Goal: Task Accomplishment & Management: Use online tool/utility

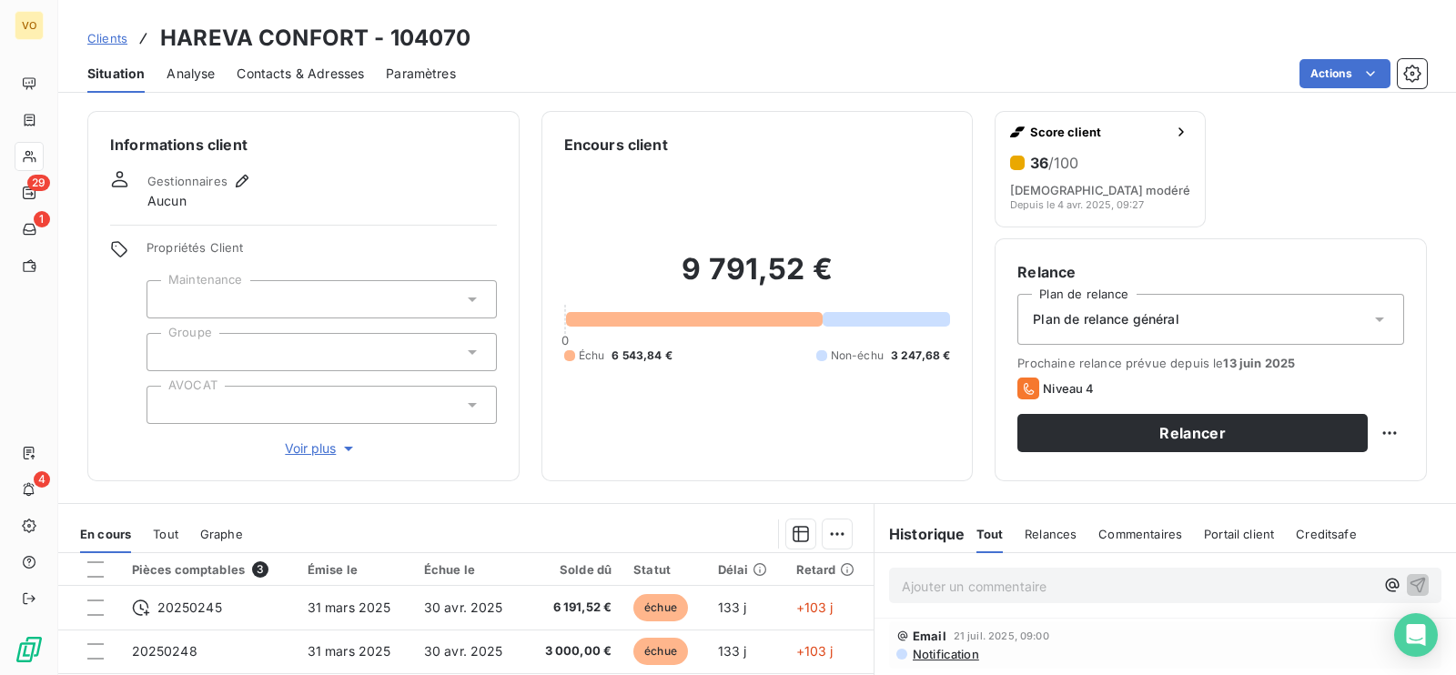
scroll to position [113, 0]
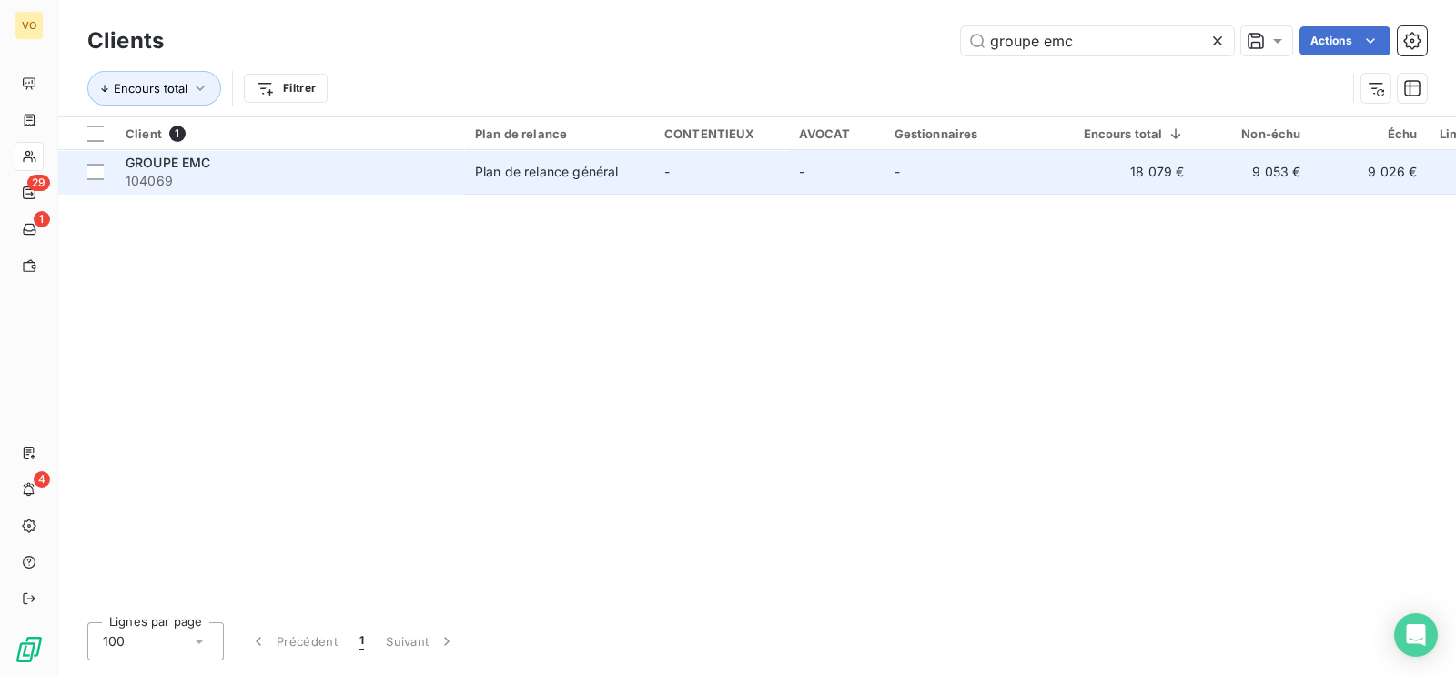
type input "groupe emc"
click at [214, 173] on span "104069" at bounding box center [289, 181] width 327 height 18
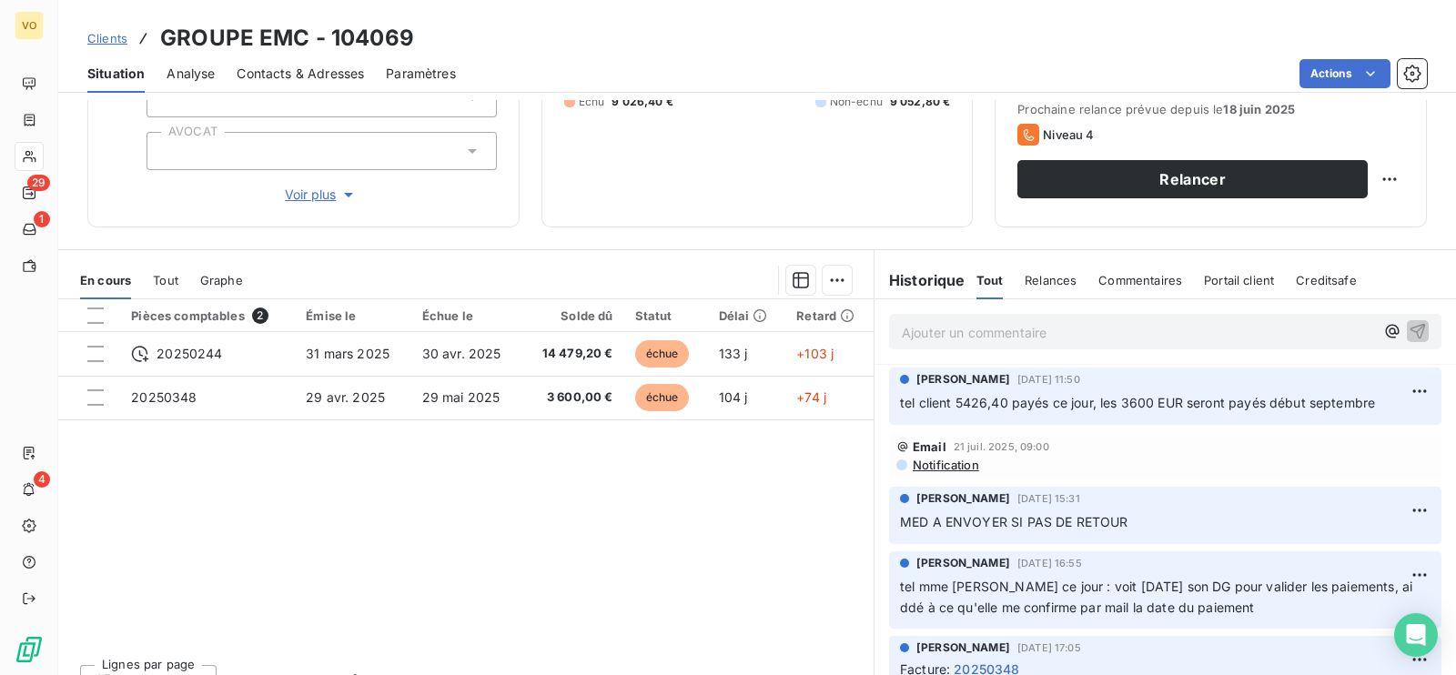
scroll to position [282, 0]
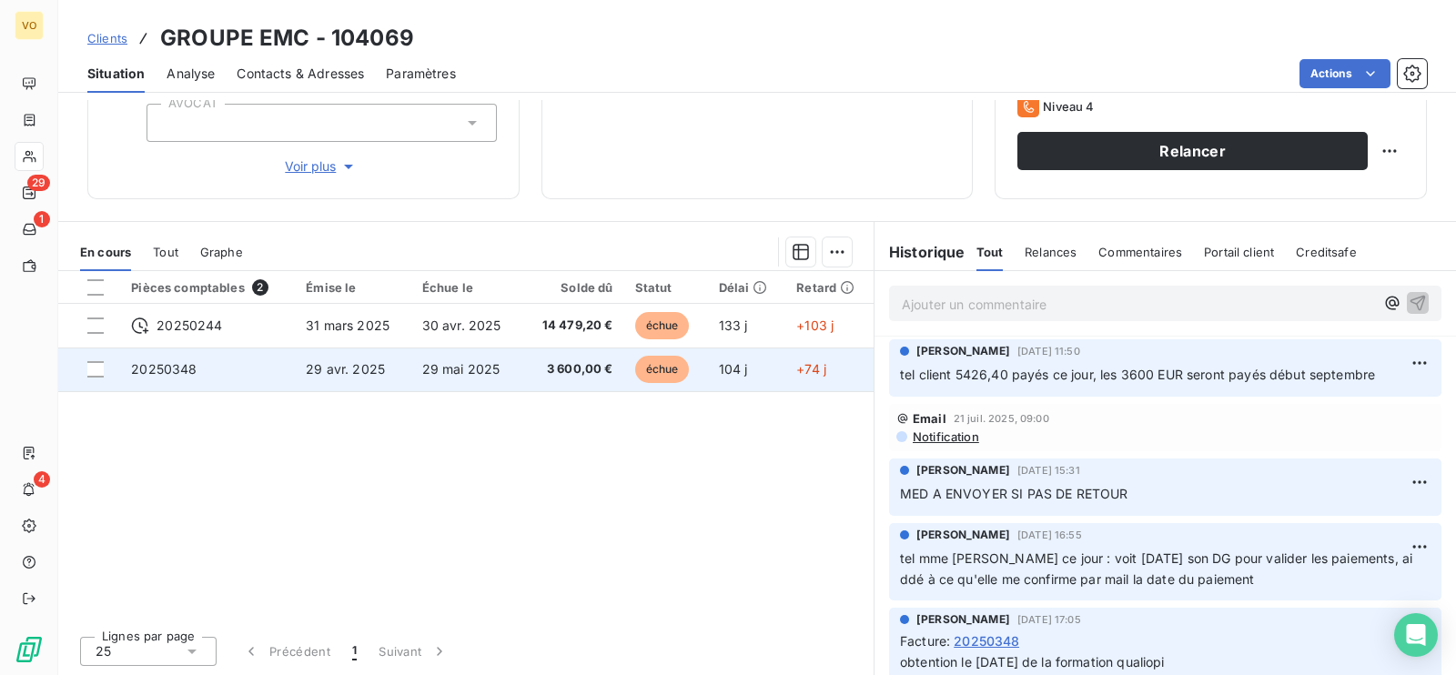
click at [479, 365] on span "29 mai 2025" at bounding box center [461, 368] width 78 height 15
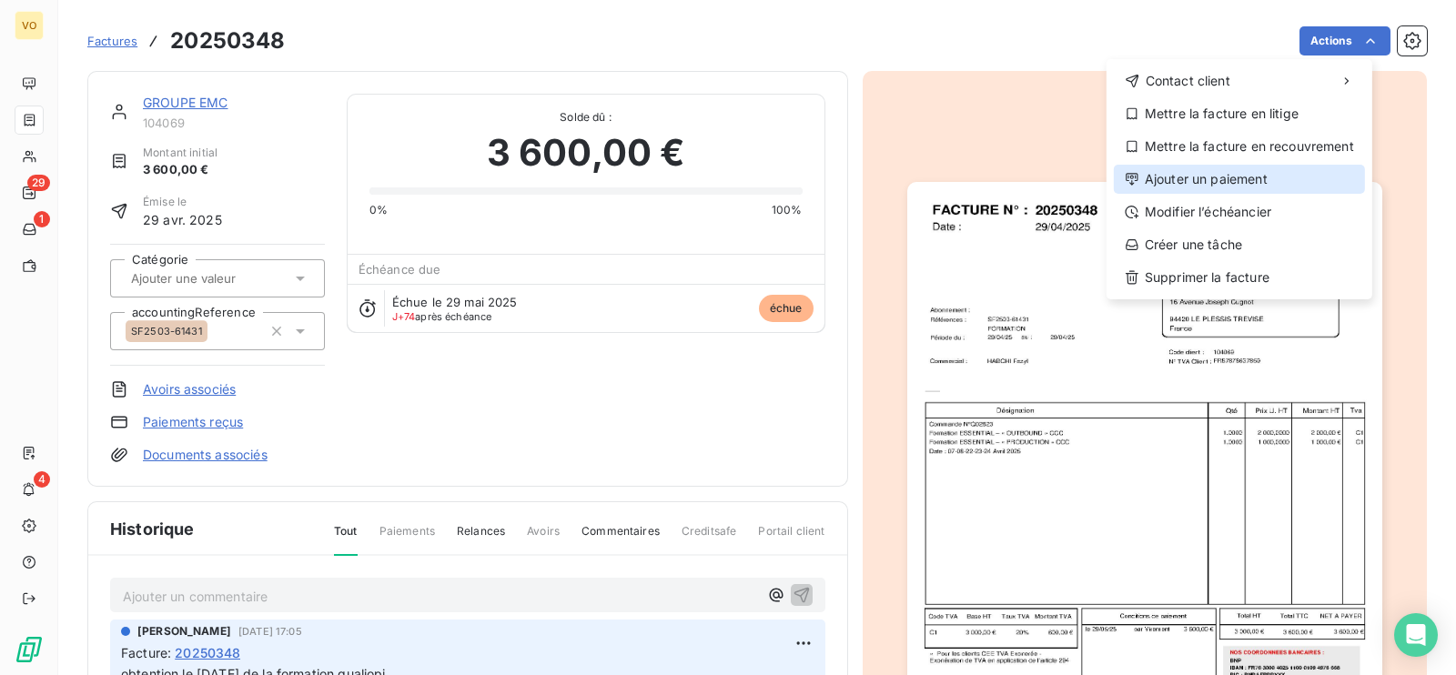
click at [1200, 177] on div "Ajouter un paiement" at bounding box center [1238, 179] width 251 height 29
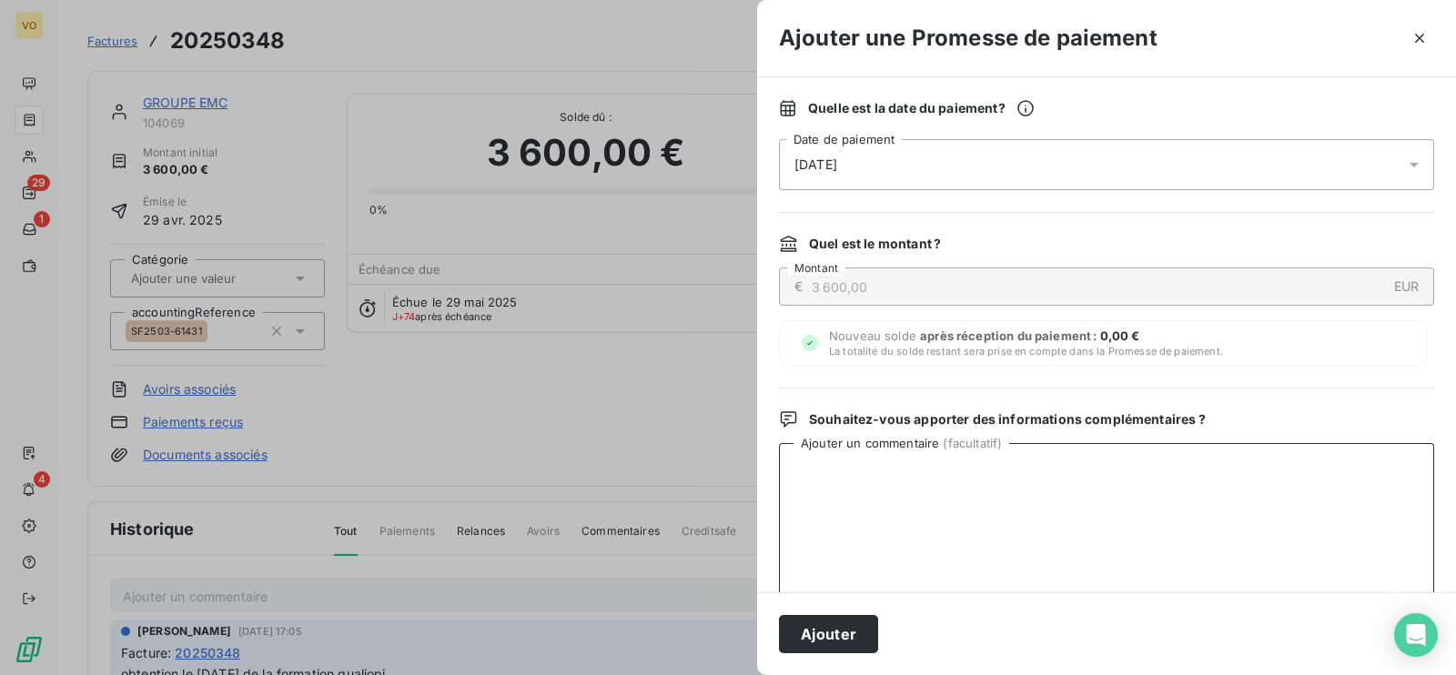
click at [860, 469] on textarea "Ajouter un commentaire ( facultatif )" at bounding box center [1106, 537] width 655 height 189
type textarea "payés l"
click at [1424, 26] on button "button" at bounding box center [1419, 38] width 29 height 29
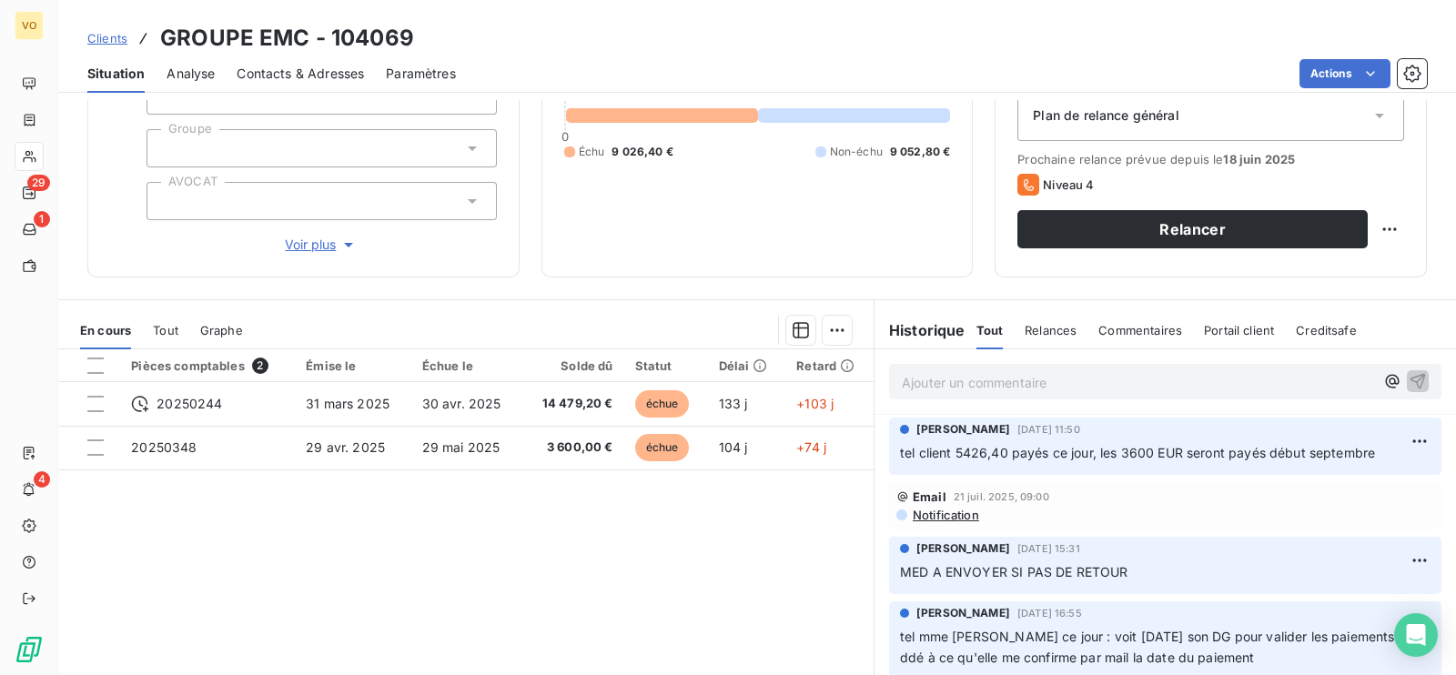
scroll to position [227, 0]
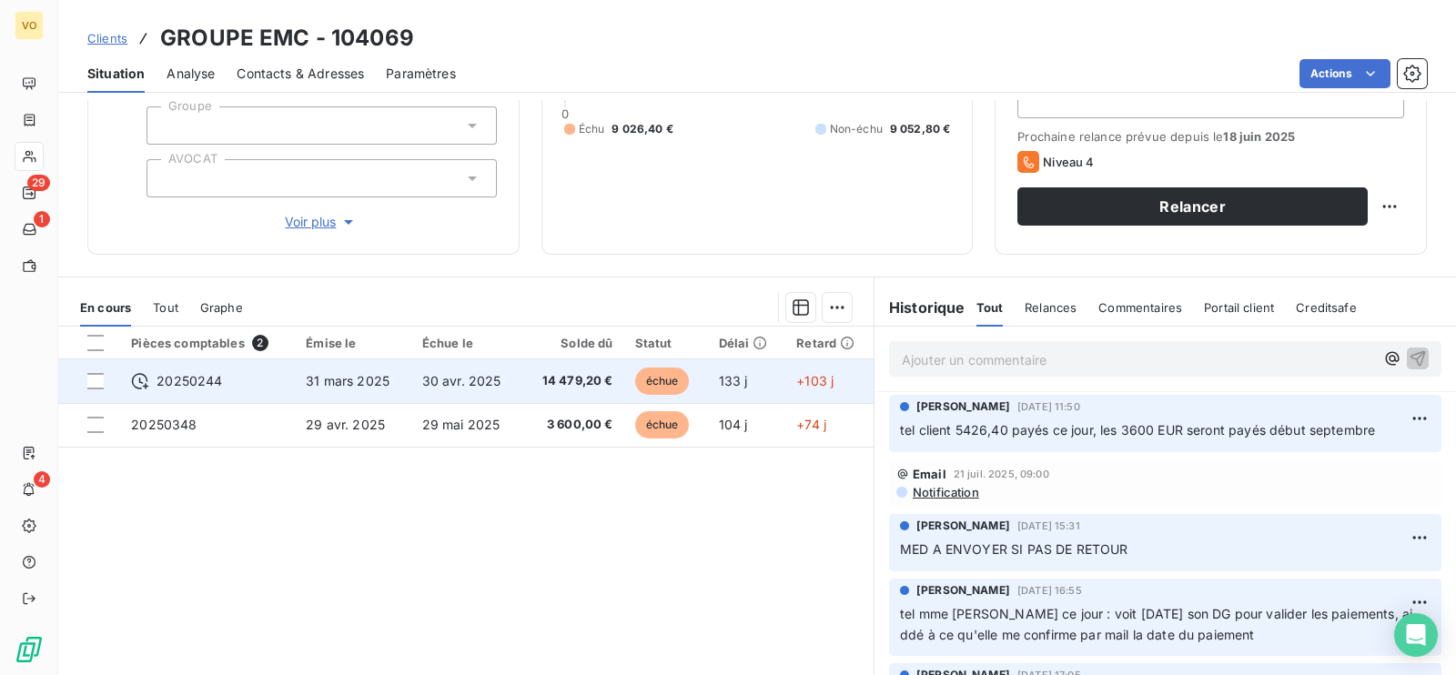
click at [488, 381] on span "30 avr. 2025" at bounding box center [461, 380] width 79 height 15
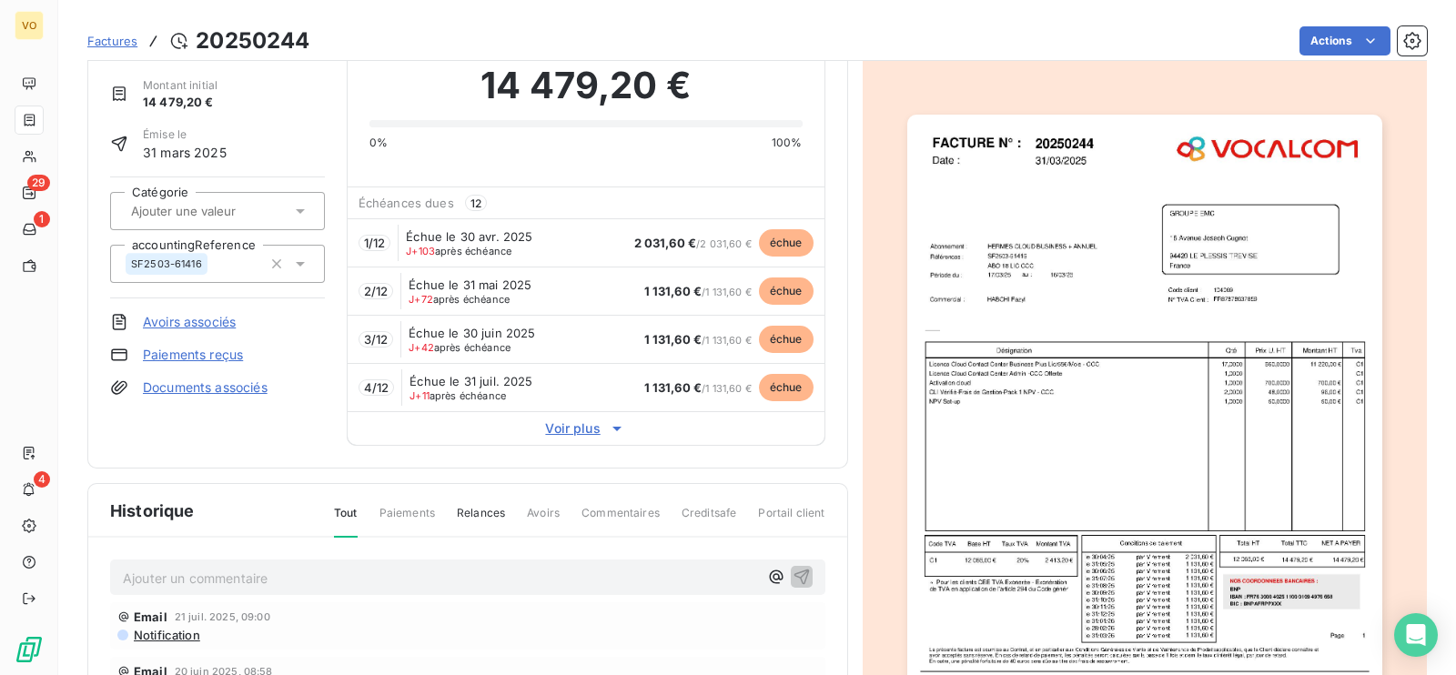
scroll to position [114, 0]
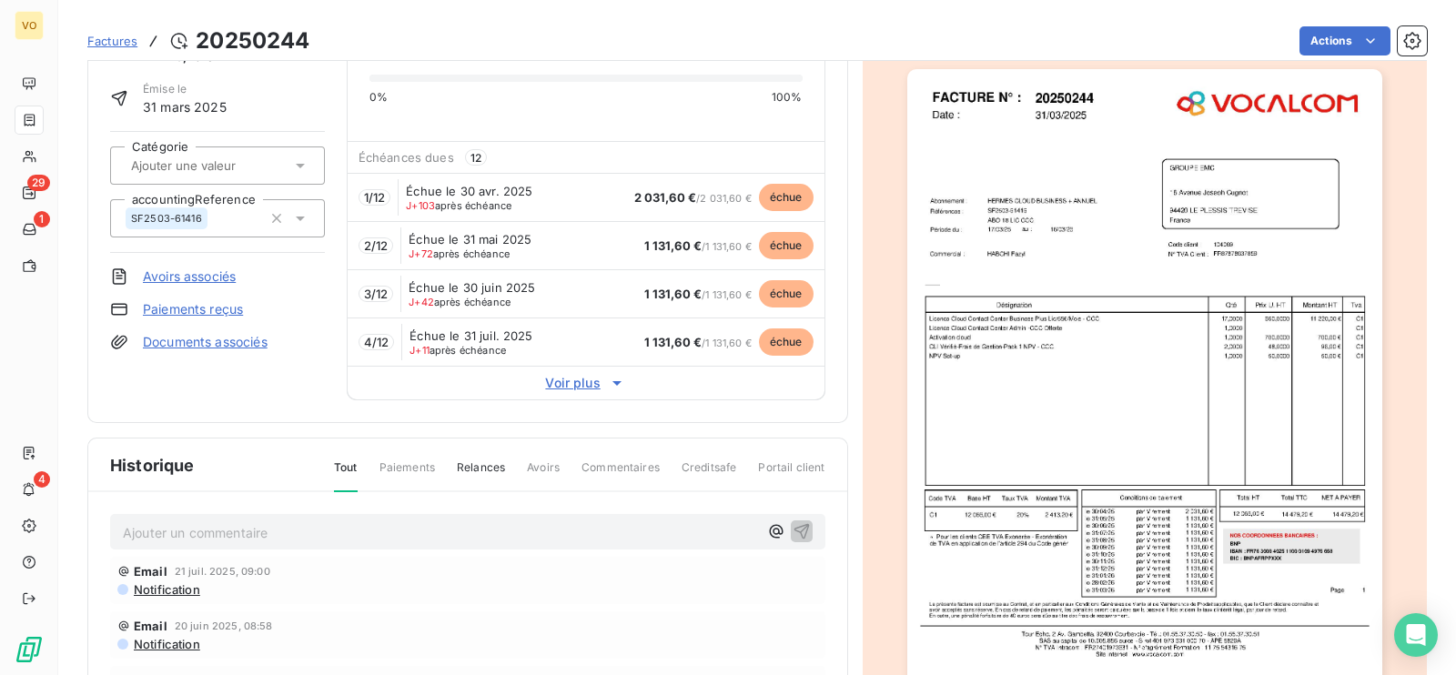
click at [637, 194] on span "2 031,60 €" at bounding box center [665, 197] width 63 height 15
click at [409, 199] on span "J+103" at bounding box center [420, 205] width 29 height 13
click at [574, 378] on span "Voir plus" at bounding box center [586, 383] width 477 height 18
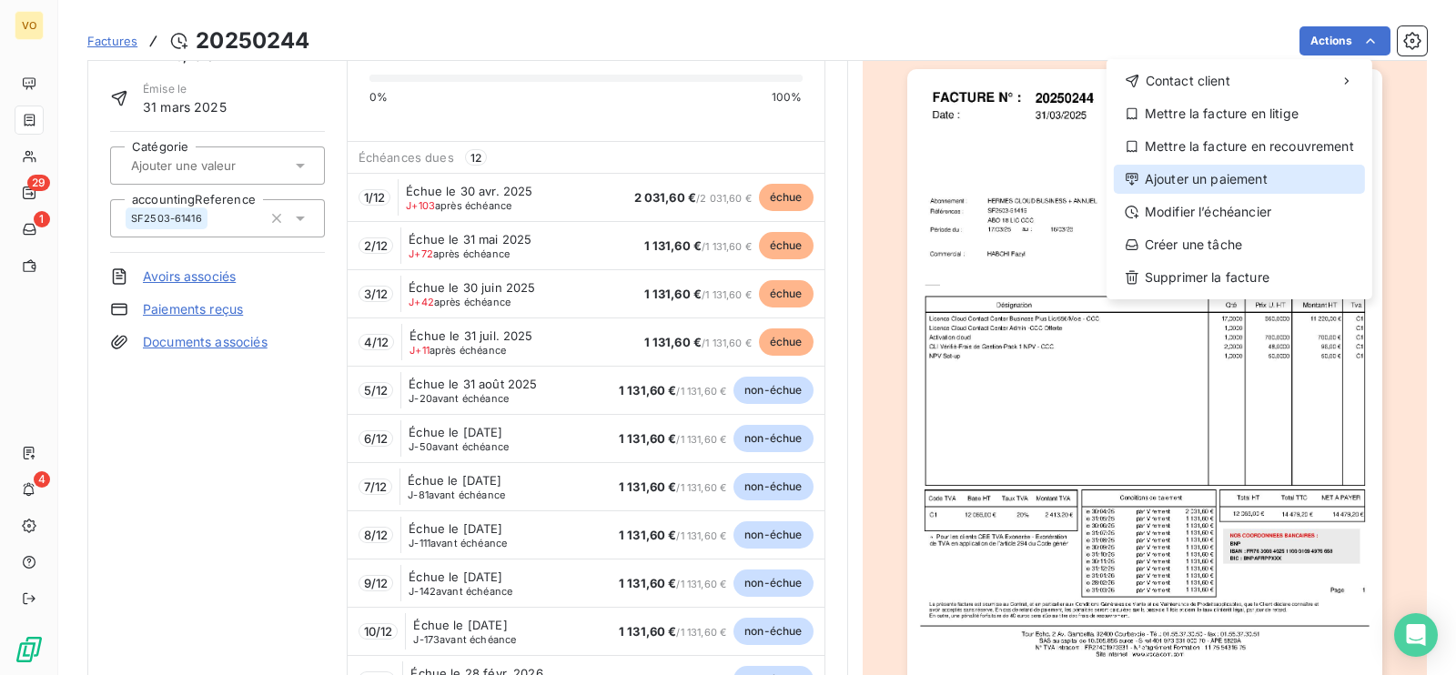
click at [1204, 182] on div "Ajouter un paiement" at bounding box center [1238, 179] width 251 height 29
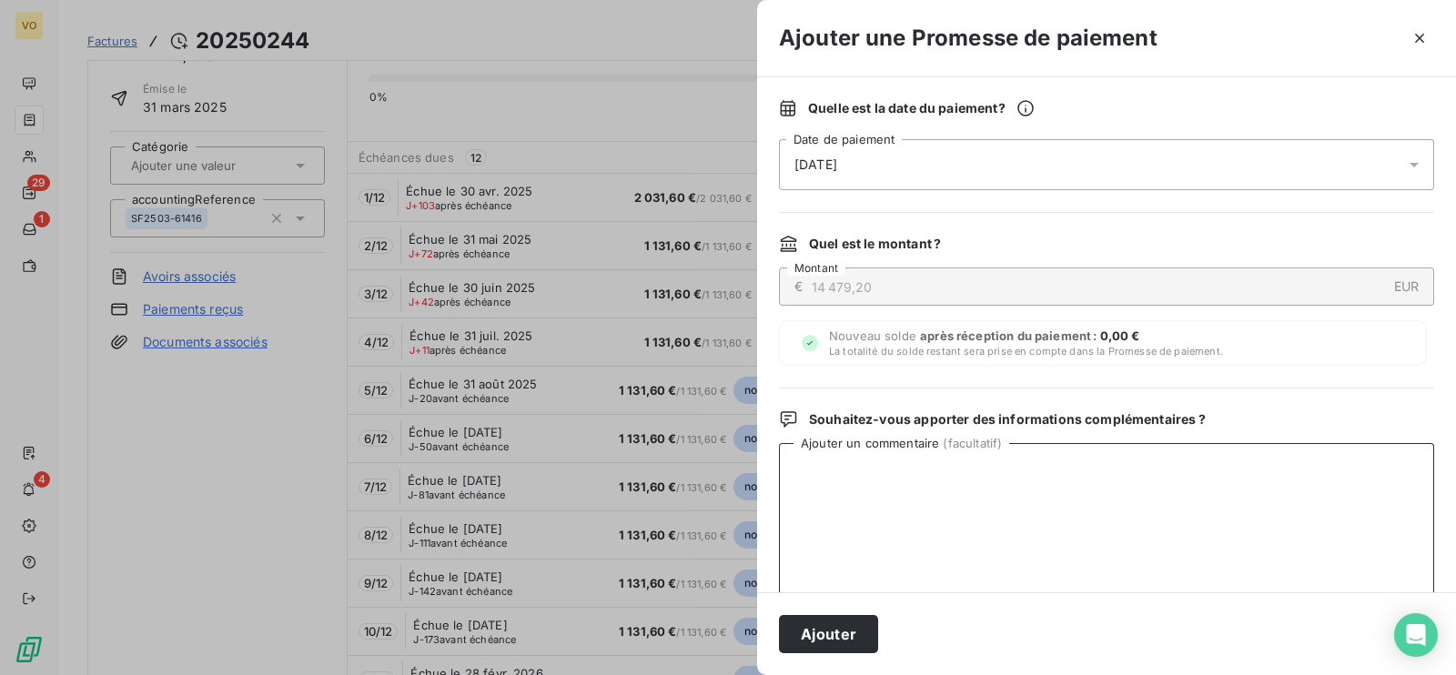
click at [815, 460] on textarea "Ajouter un commentaire ( facultatif )" at bounding box center [1106, 537] width 655 height 189
type textarea "'"
type textarea "4 écheances sur 12 payées le 8/08"
click at [1405, 158] on icon at bounding box center [1414, 165] width 18 height 18
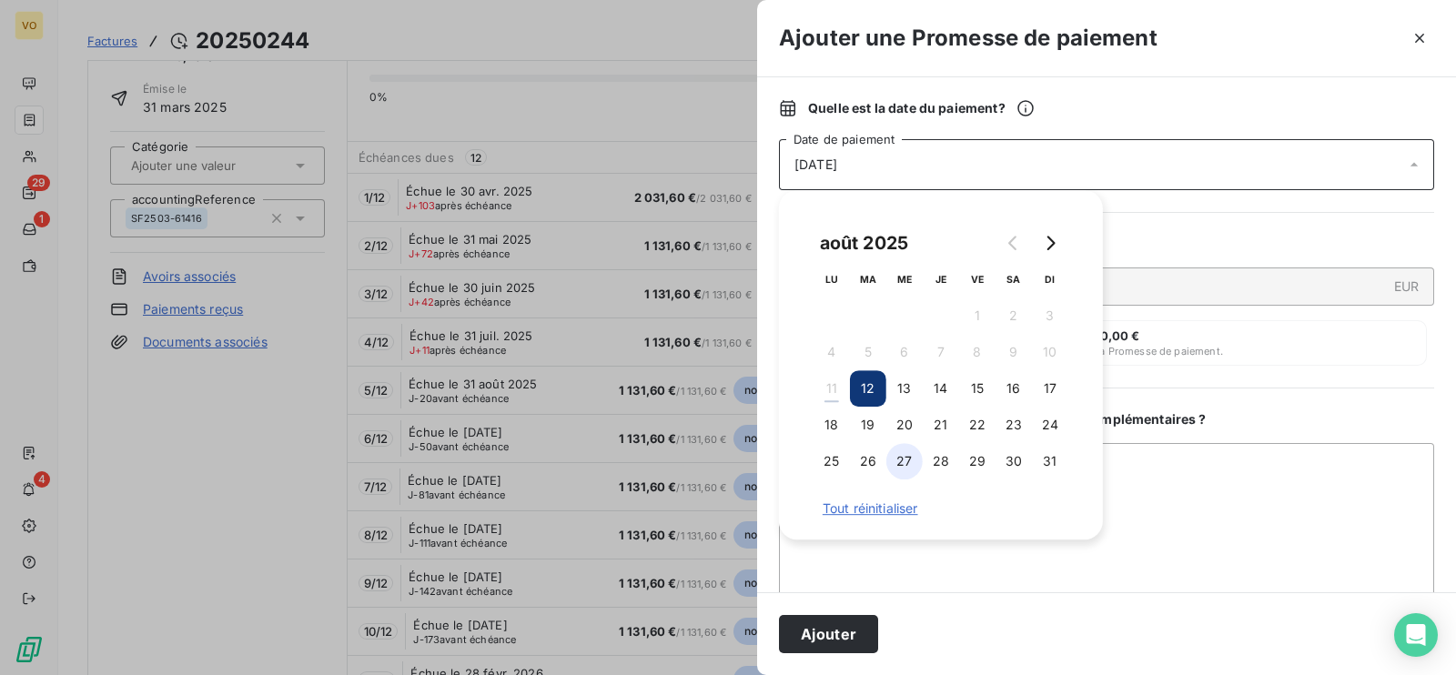
click at [901, 458] on button "27" at bounding box center [904, 461] width 36 height 36
click at [828, 630] on button "Ajouter" at bounding box center [828, 634] width 99 height 38
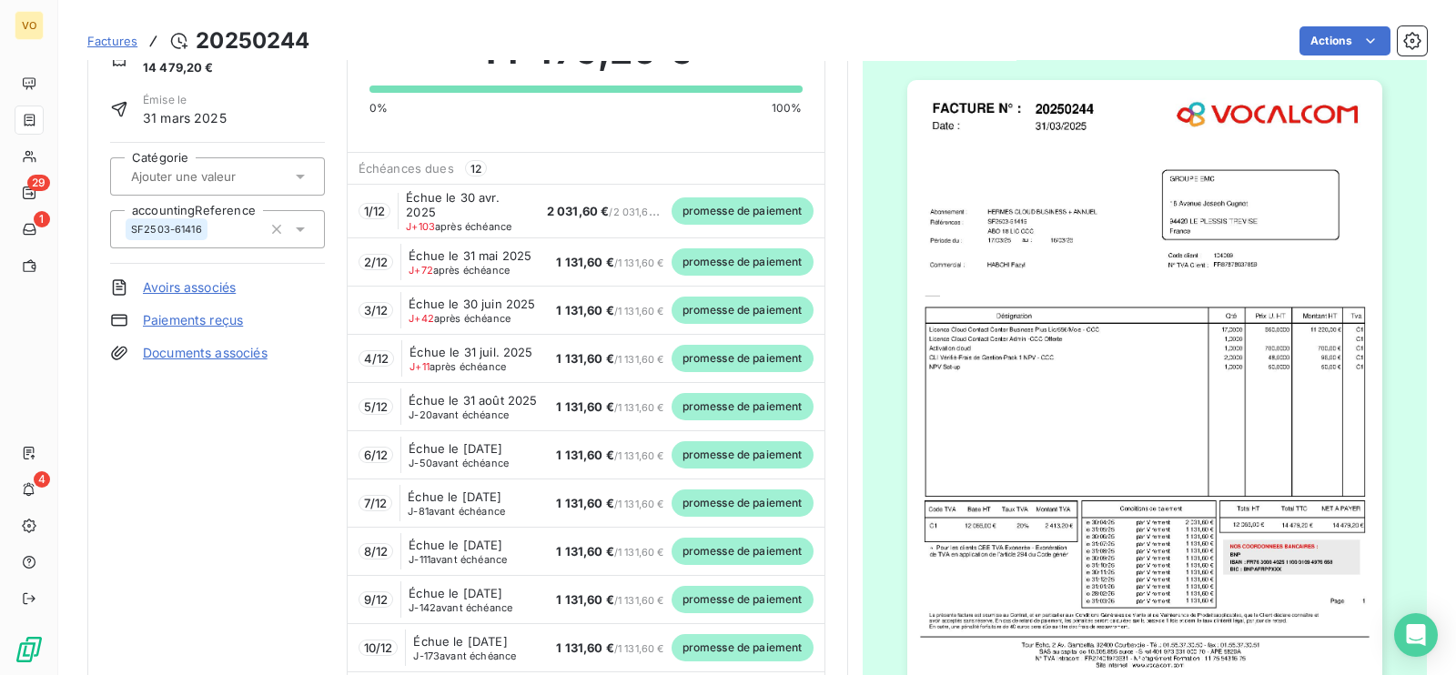
scroll to position [0, 0]
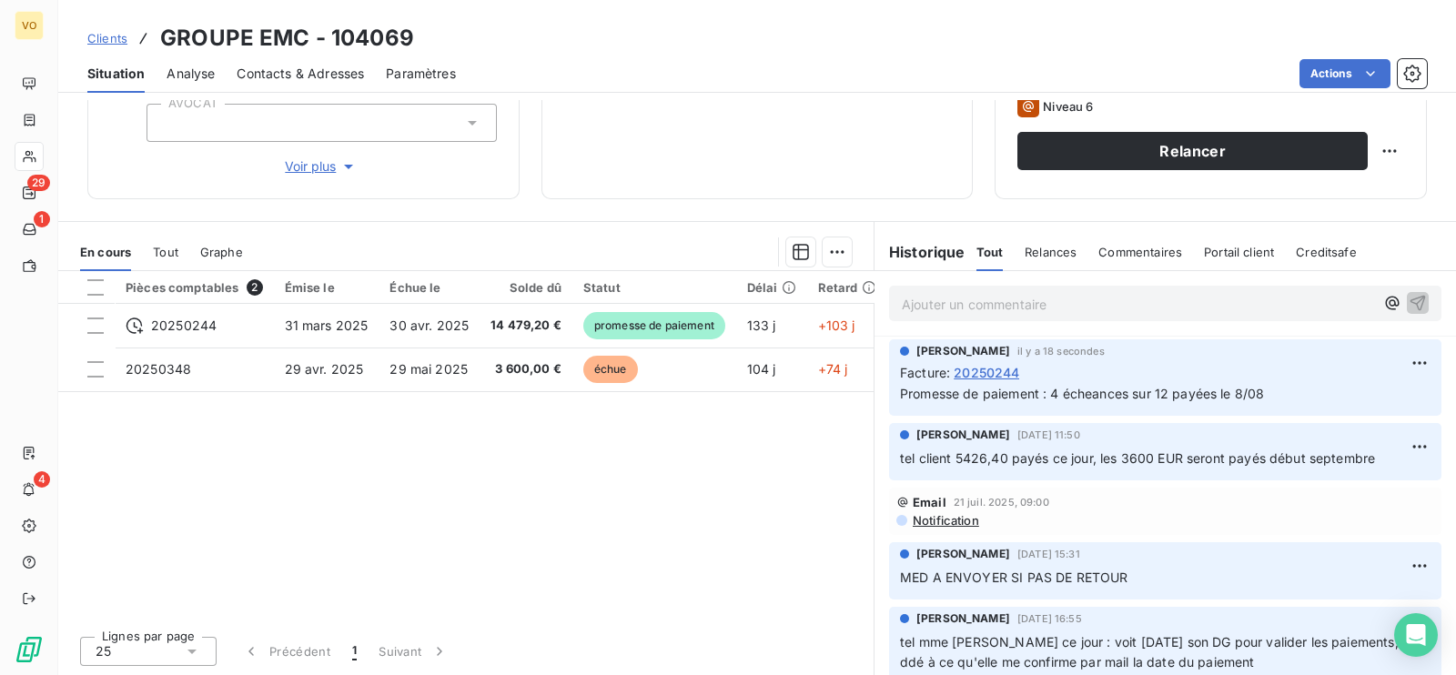
scroll to position [168, 0]
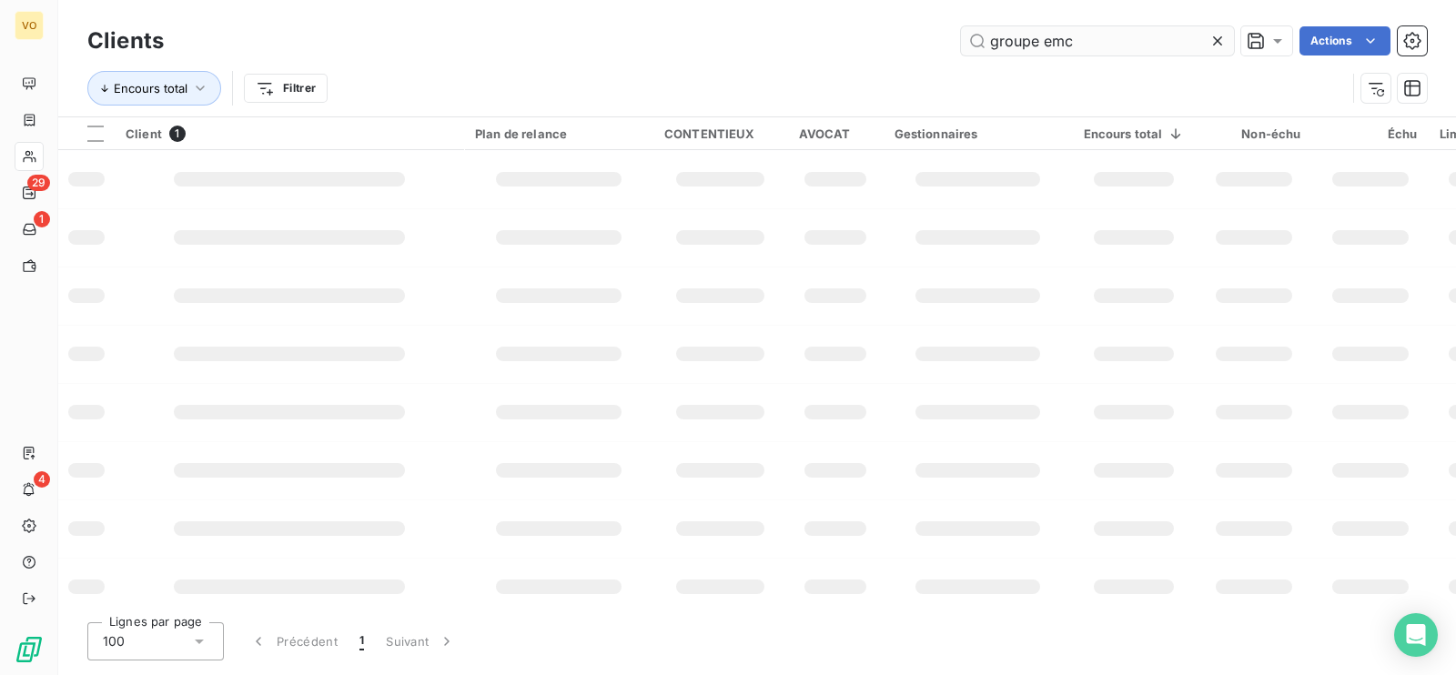
drag, startPoint x: 1092, startPoint y: 45, endPoint x: 970, endPoint y: 28, distance: 123.1
click at [970, 28] on input "groupe emc" at bounding box center [1097, 40] width 273 height 29
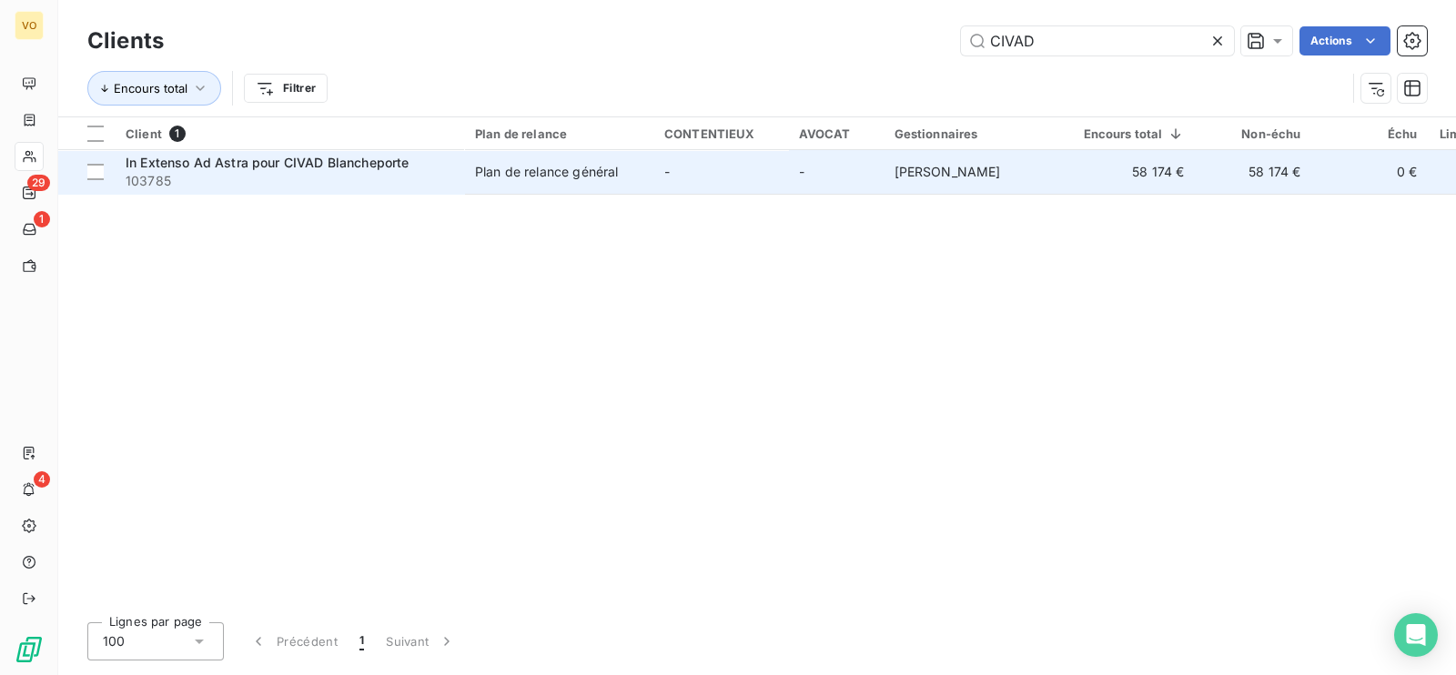
type input "CIVAD"
click at [364, 166] on span "In Extenso Ad Astra pour CIVAD Blancheporte" at bounding box center [267, 162] width 283 height 15
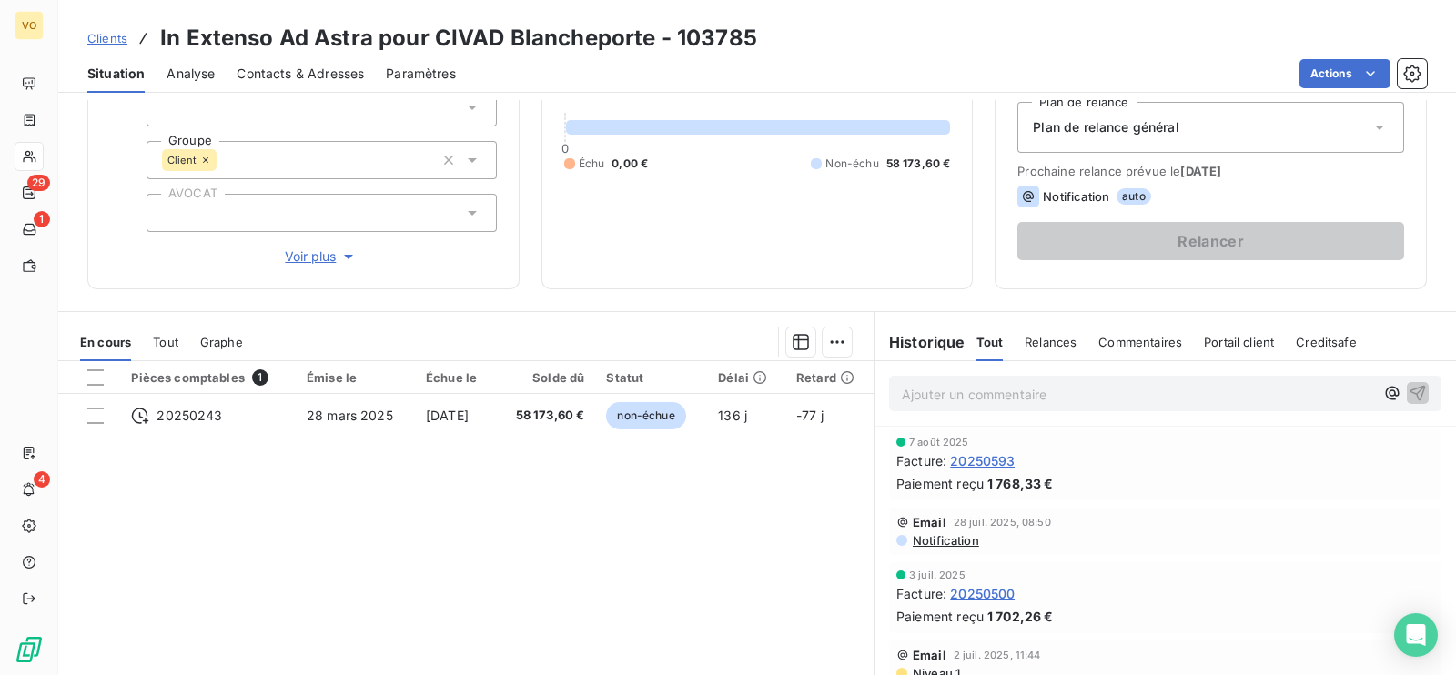
scroll to position [227, 0]
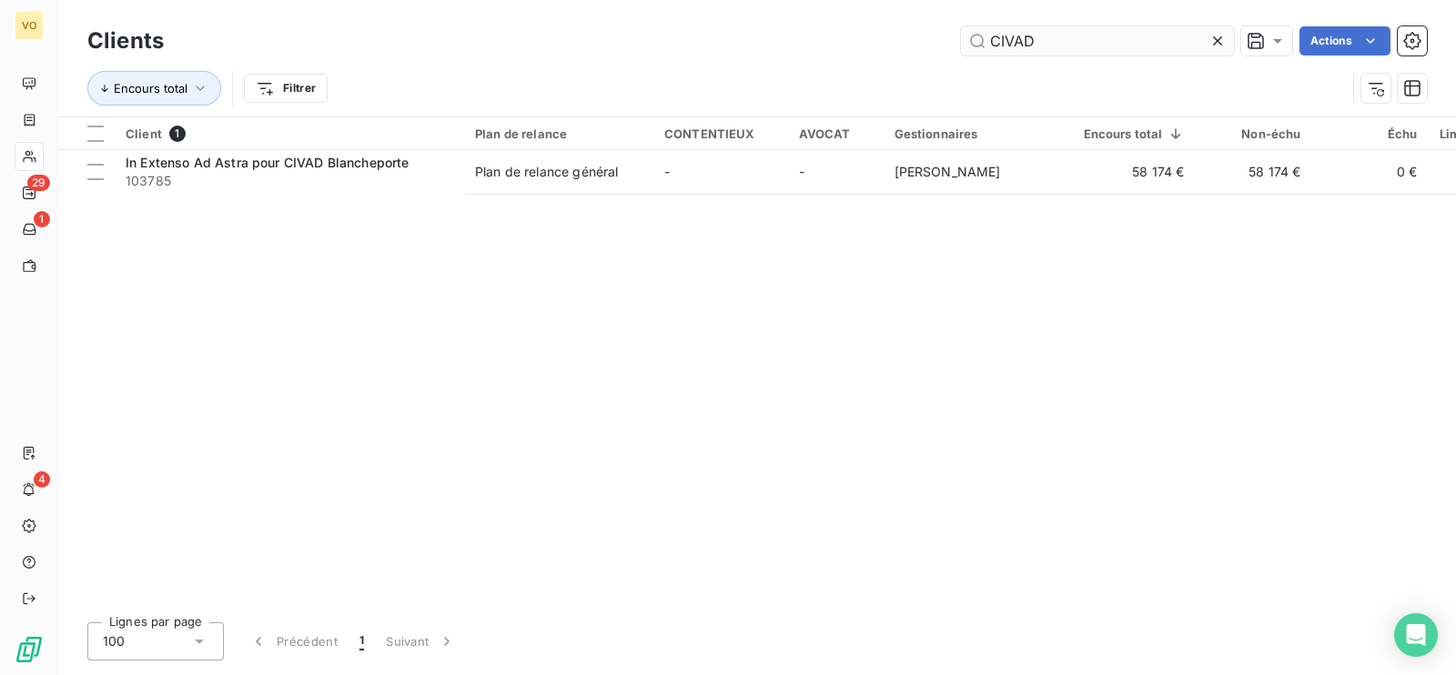
drag, startPoint x: 1039, startPoint y: 43, endPoint x: 970, endPoint y: 43, distance: 69.1
click at [970, 43] on input "CIVAD" at bounding box center [1097, 40] width 273 height 29
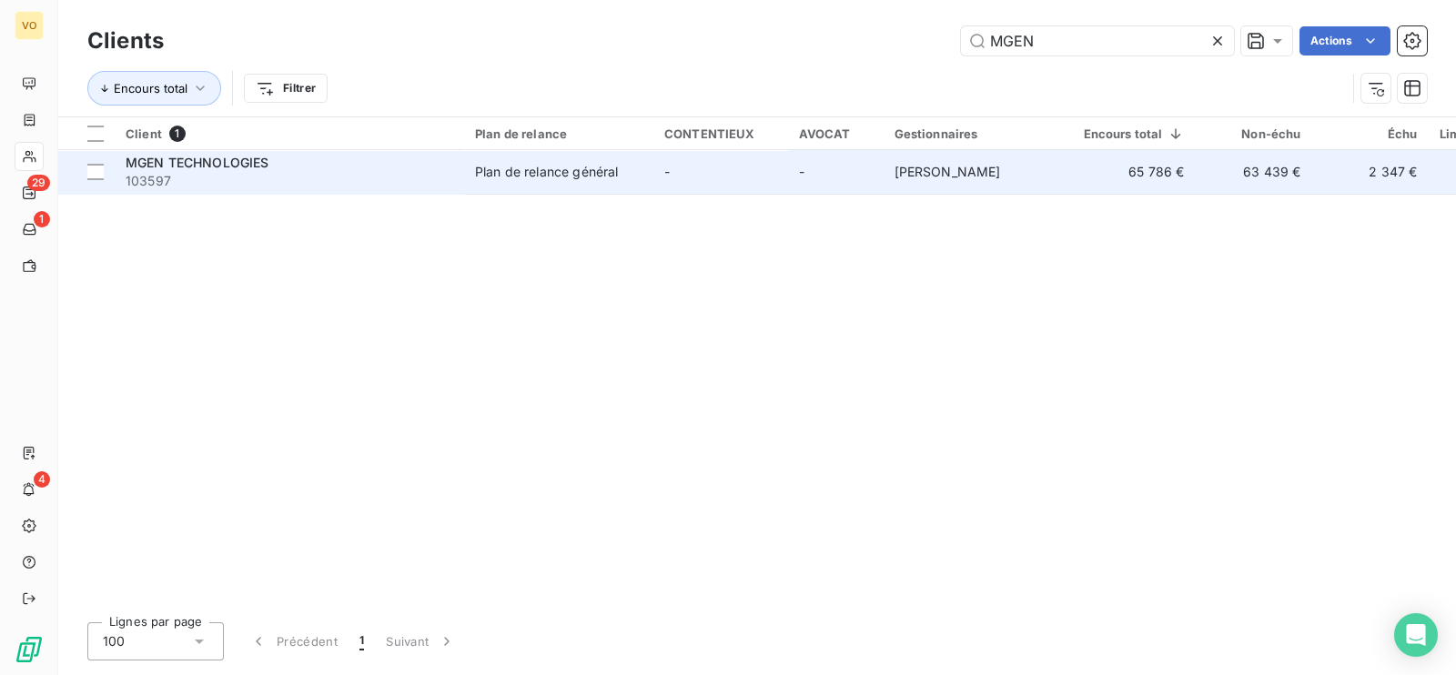
type input "MGEN"
click at [418, 166] on div "MGEN TECHNOLOGIES" at bounding box center [289, 163] width 327 height 18
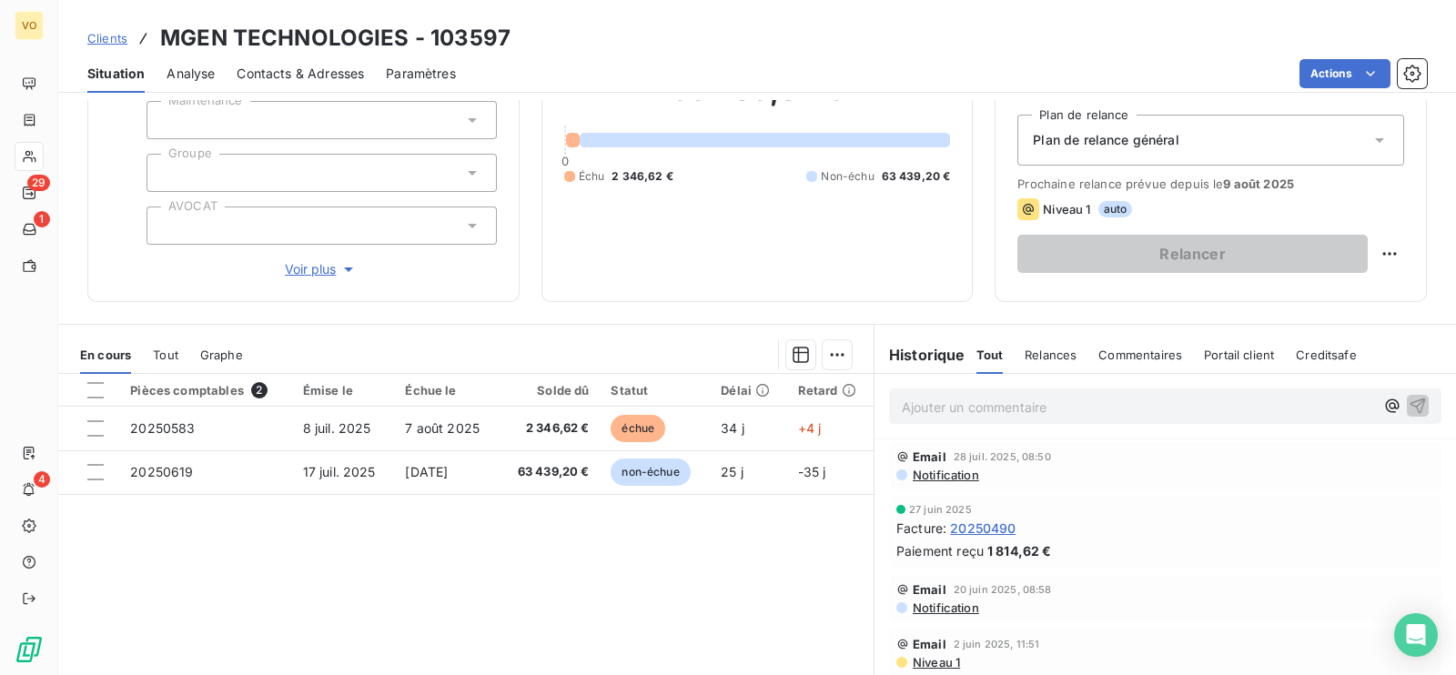
scroll to position [282, 0]
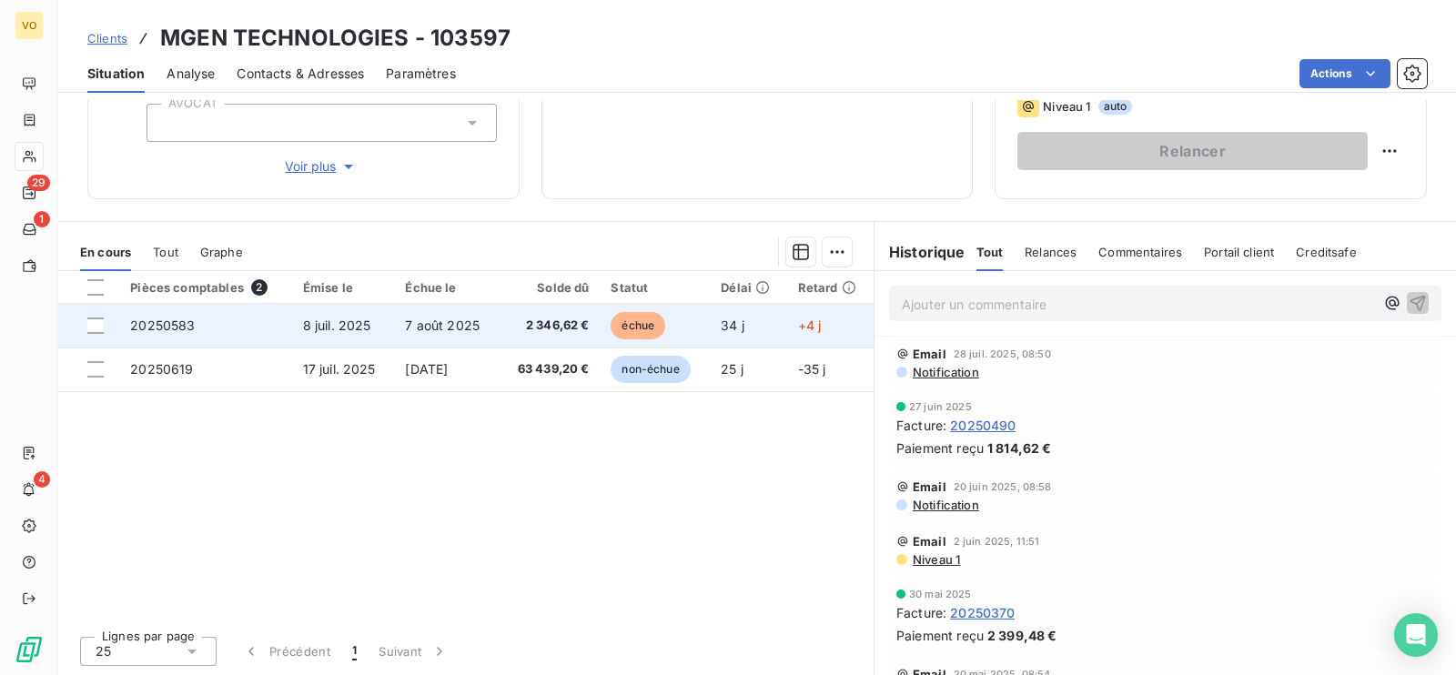
click at [552, 323] on span "2 346,62 €" at bounding box center [548, 326] width 79 height 18
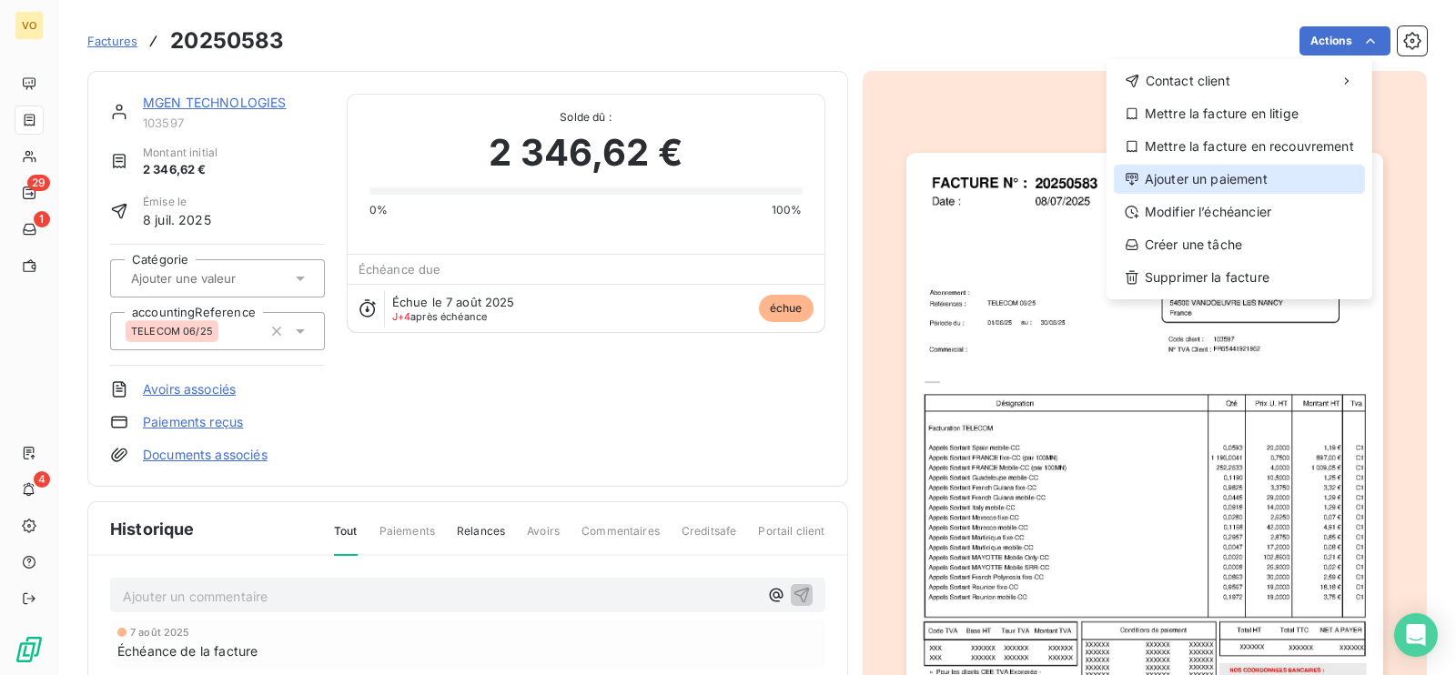
click at [1201, 179] on div "Ajouter un paiement" at bounding box center [1238, 179] width 251 height 29
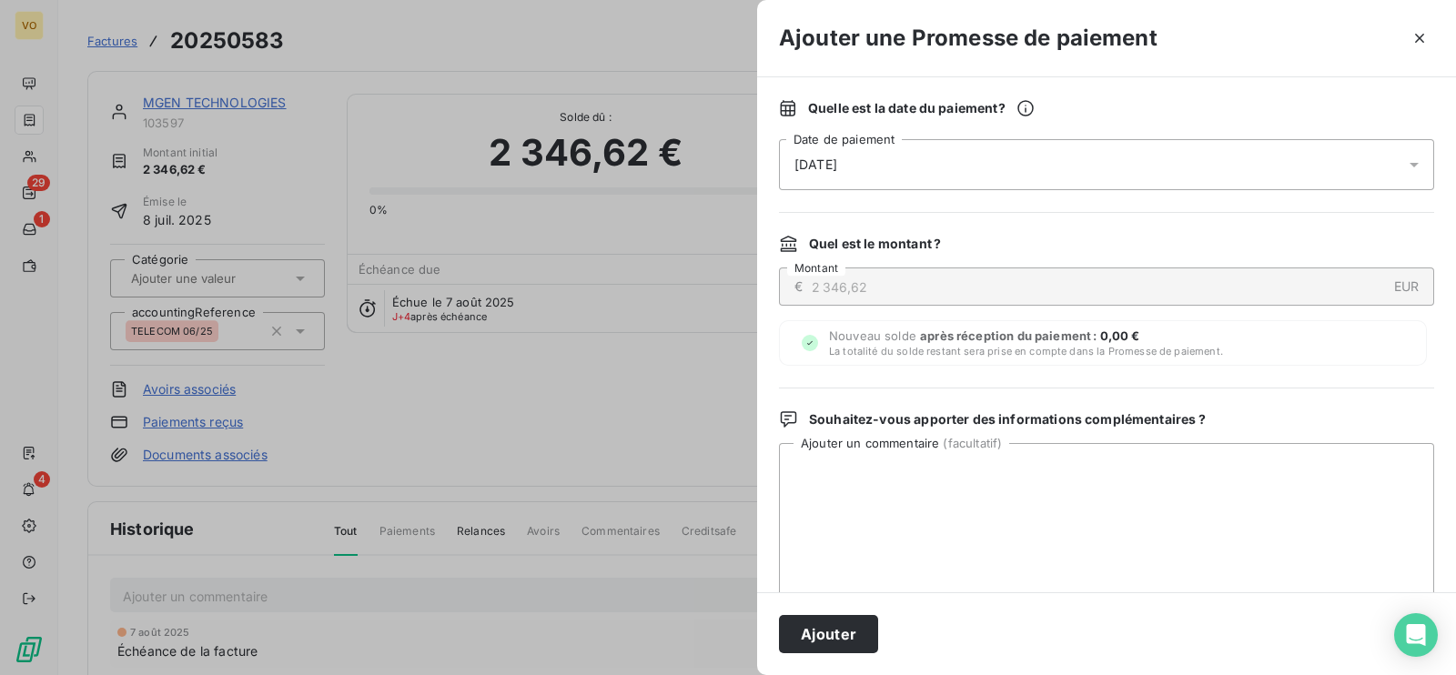
click at [1405, 152] on div at bounding box center [1419, 164] width 29 height 51
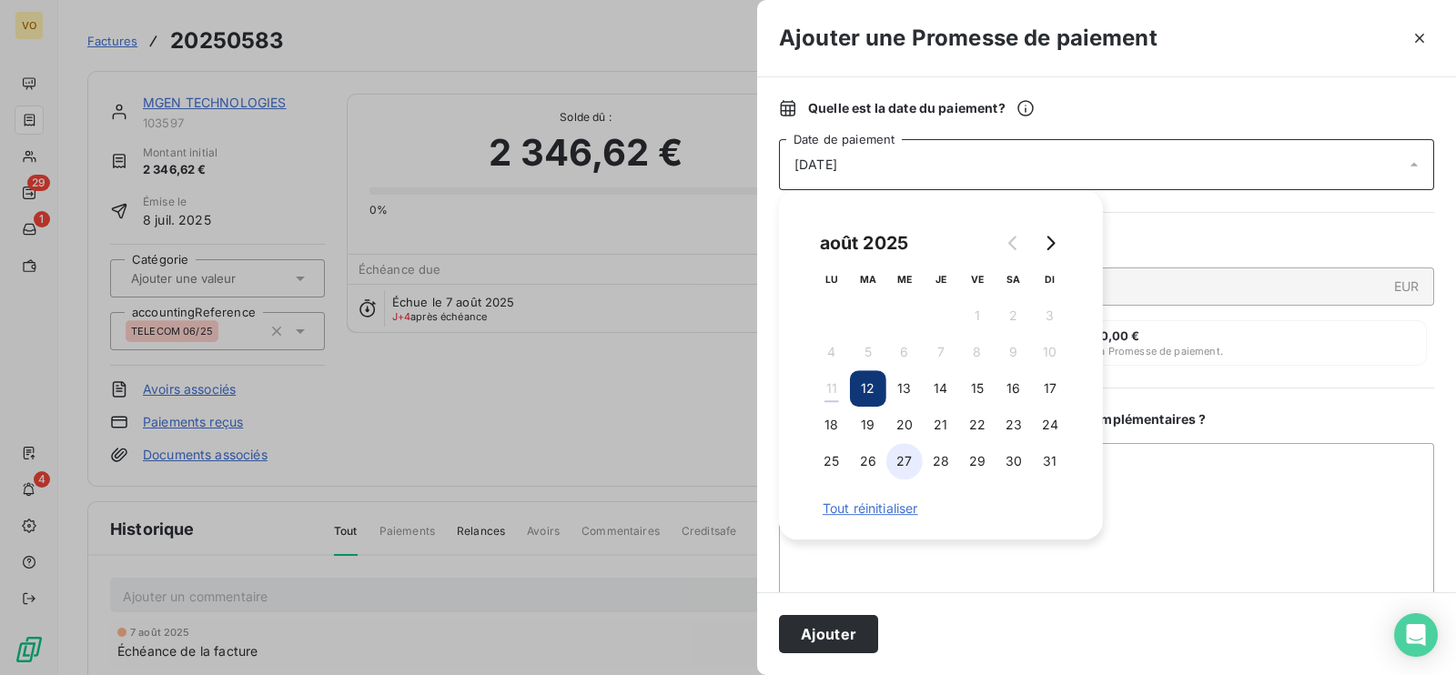
click at [910, 458] on button "27" at bounding box center [904, 461] width 36 height 36
click at [1198, 535] on textarea "Ajouter un commentaire ( facultatif )" at bounding box center [1106, 537] width 655 height 189
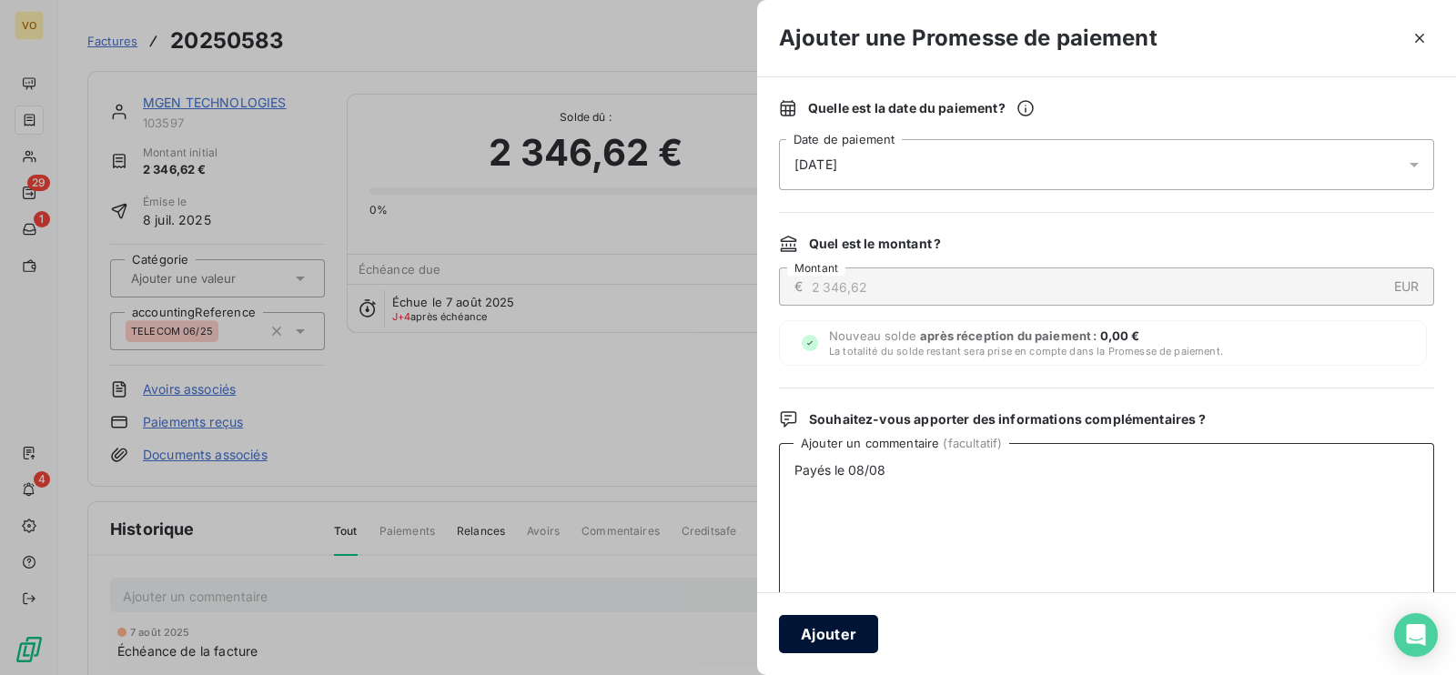
type textarea "Payés le 08/08"
click at [839, 630] on button "Ajouter" at bounding box center [828, 634] width 99 height 38
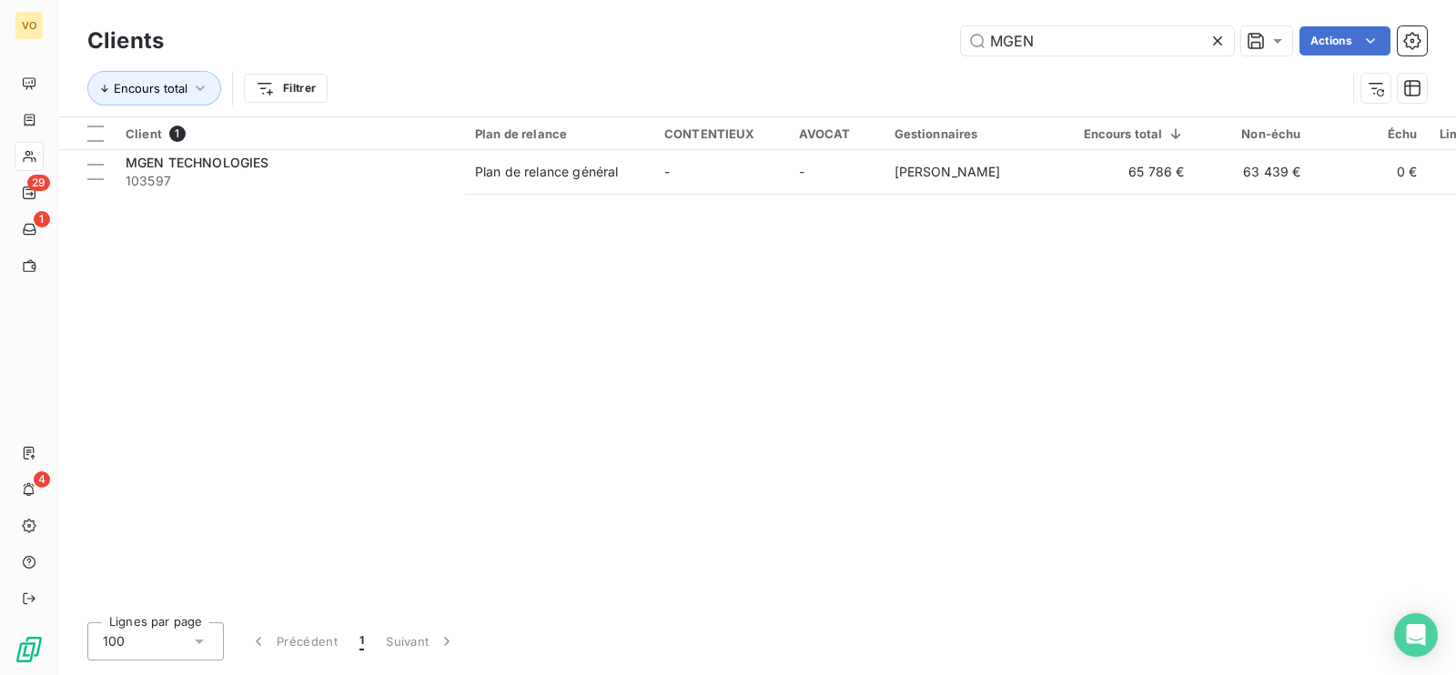
drag, startPoint x: 1043, startPoint y: 43, endPoint x: 923, endPoint y: 40, distance: 119.2
click at [923, 40] on div "MGEN Actions" at bounding box center [806, 40] width 1241 height 29
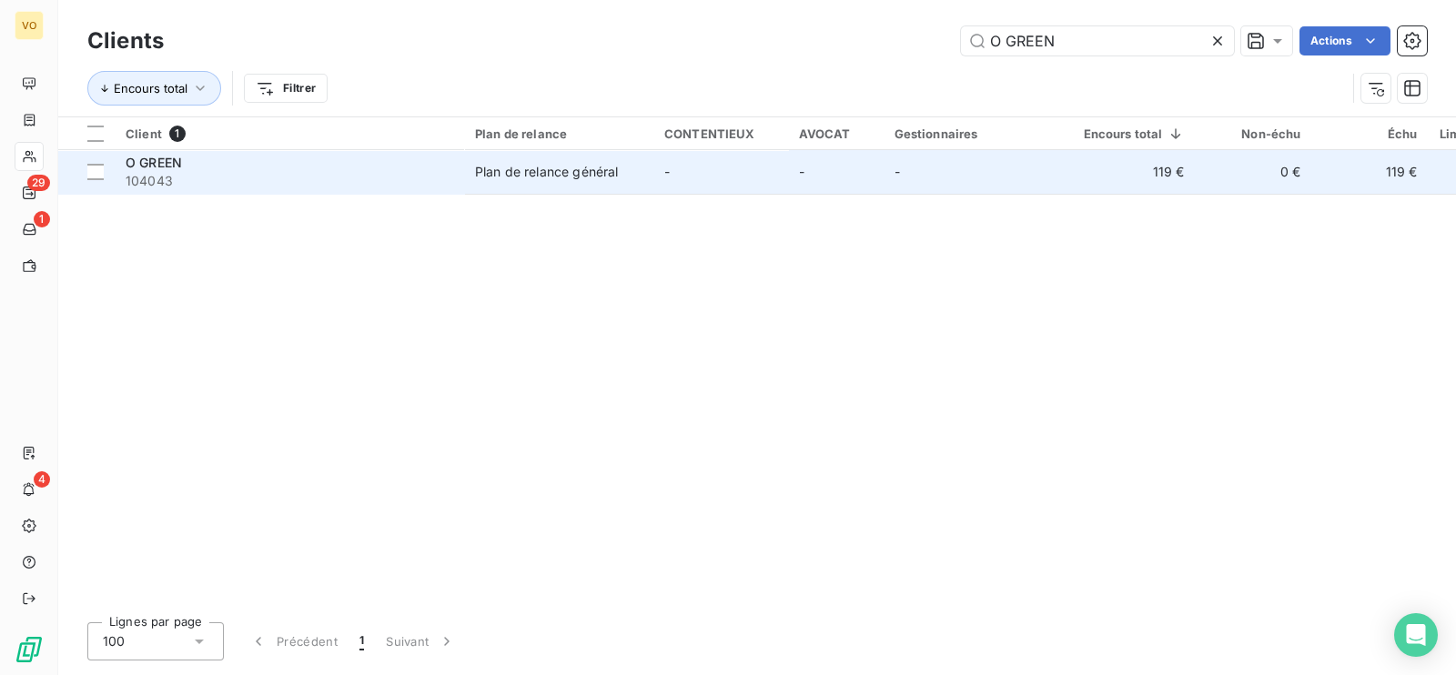
type input "O GREEN"
click at [164, 172] on span "104043" at bounding box center [289, 181] width 327 height 18
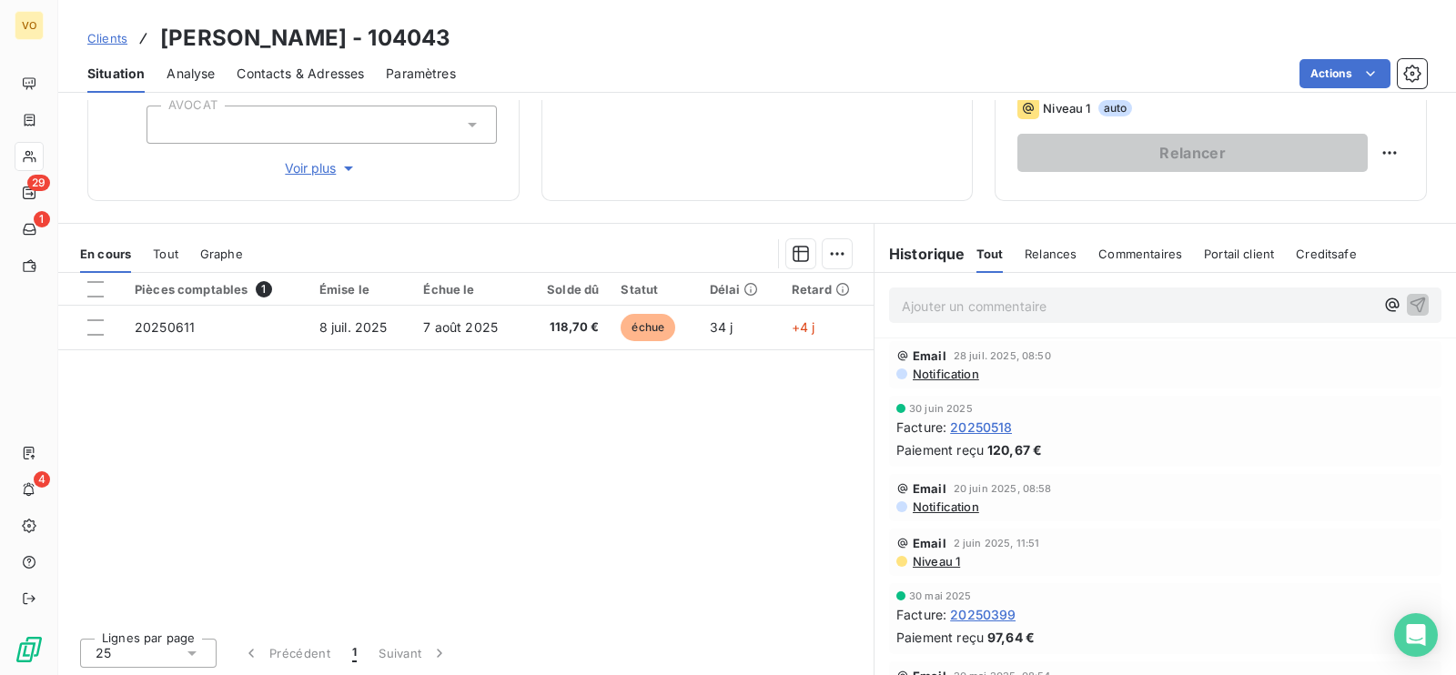
scroll to position [282, 0]
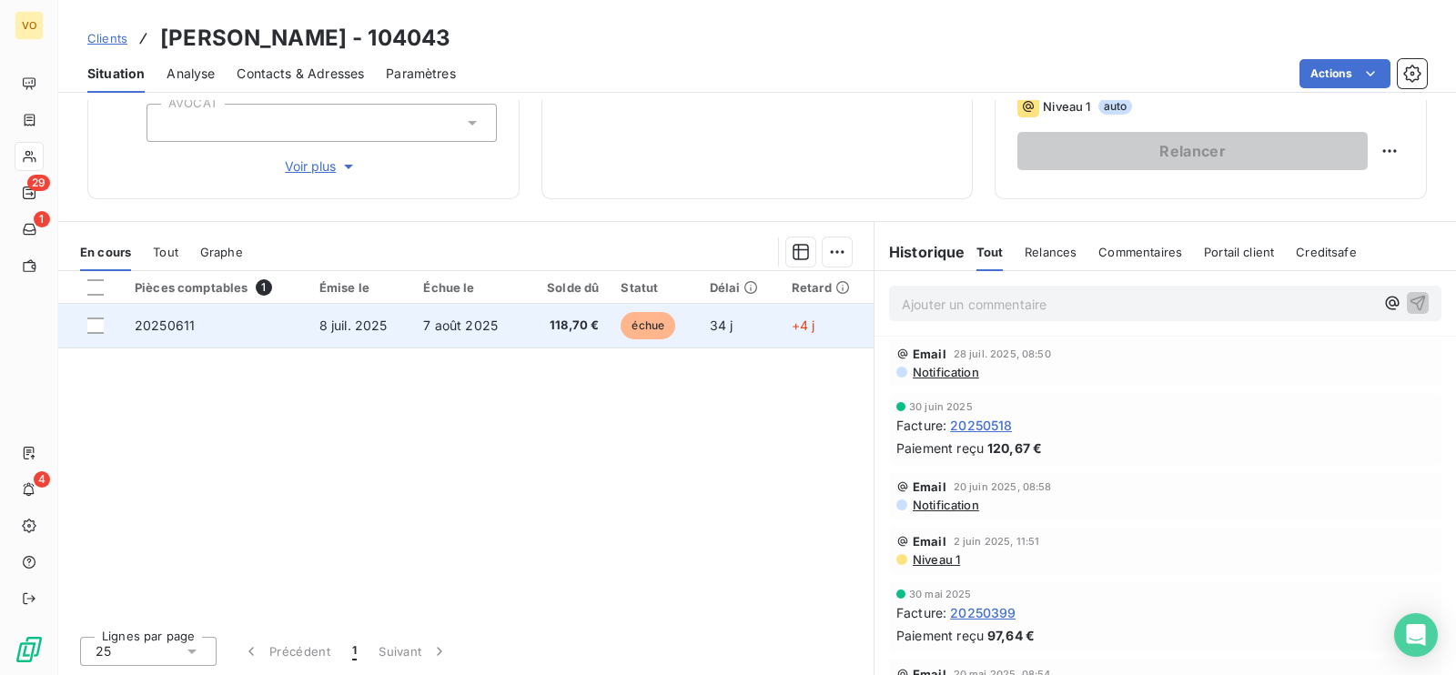
click at [510, 325] on td "7 août 2025" at bounding box center [468, 326] width 112 height 44
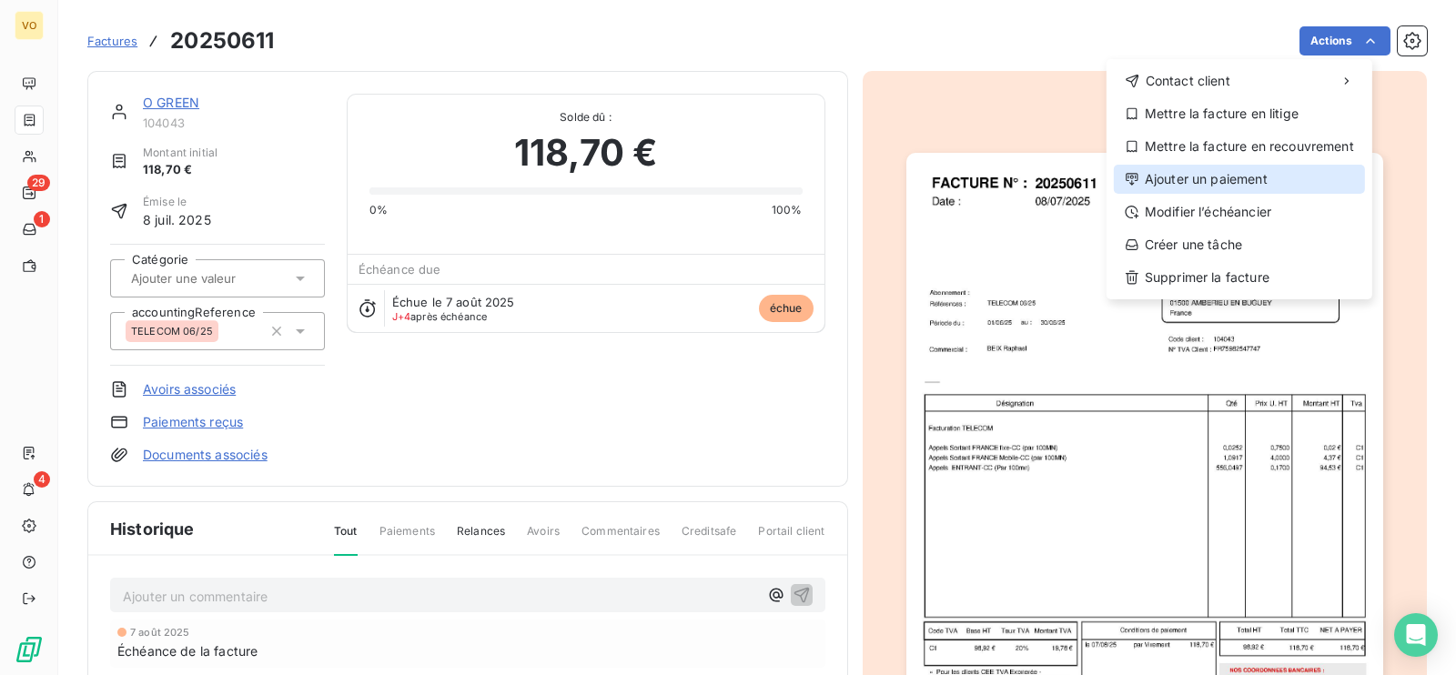
click at [1183, 176] on div "Ajouter un paiement" at bounding box center [1238, 179] width 251 height 29
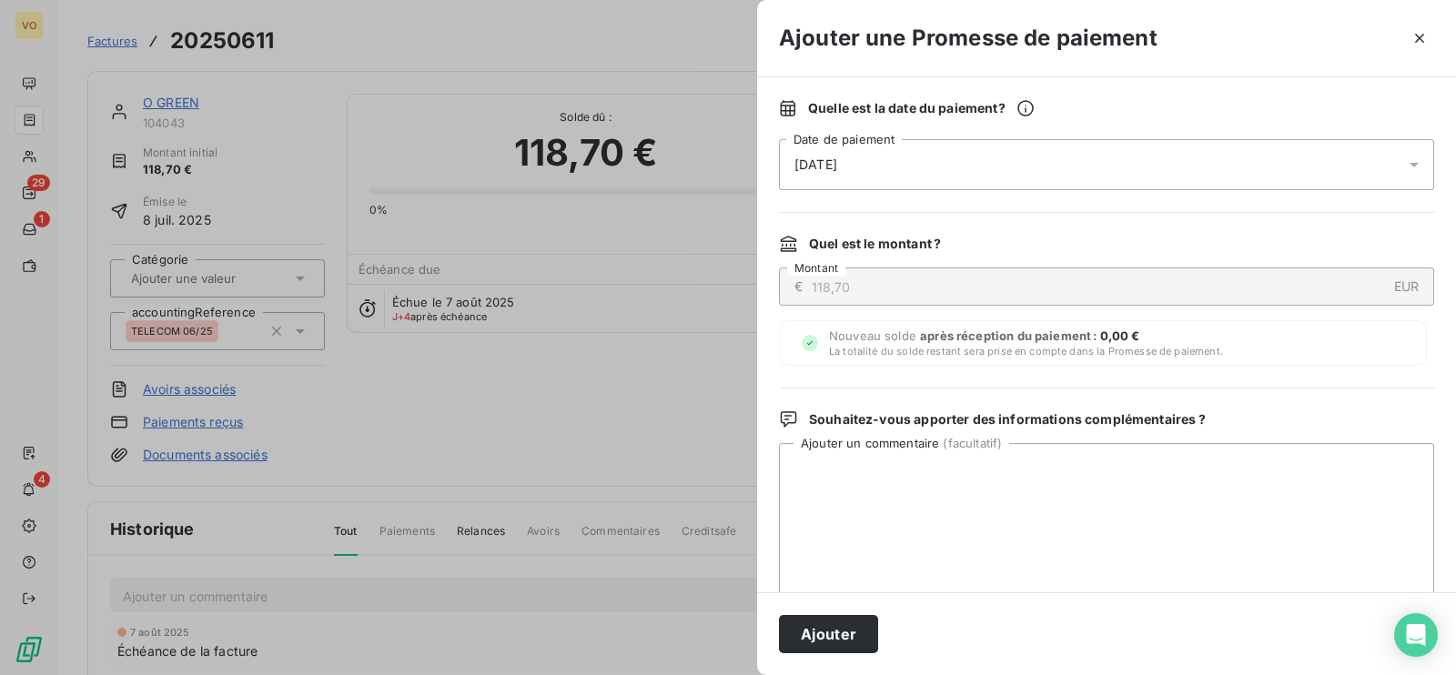
click at [1405, 161] on icon at bounding box center [1414, 165] width 18 height 18
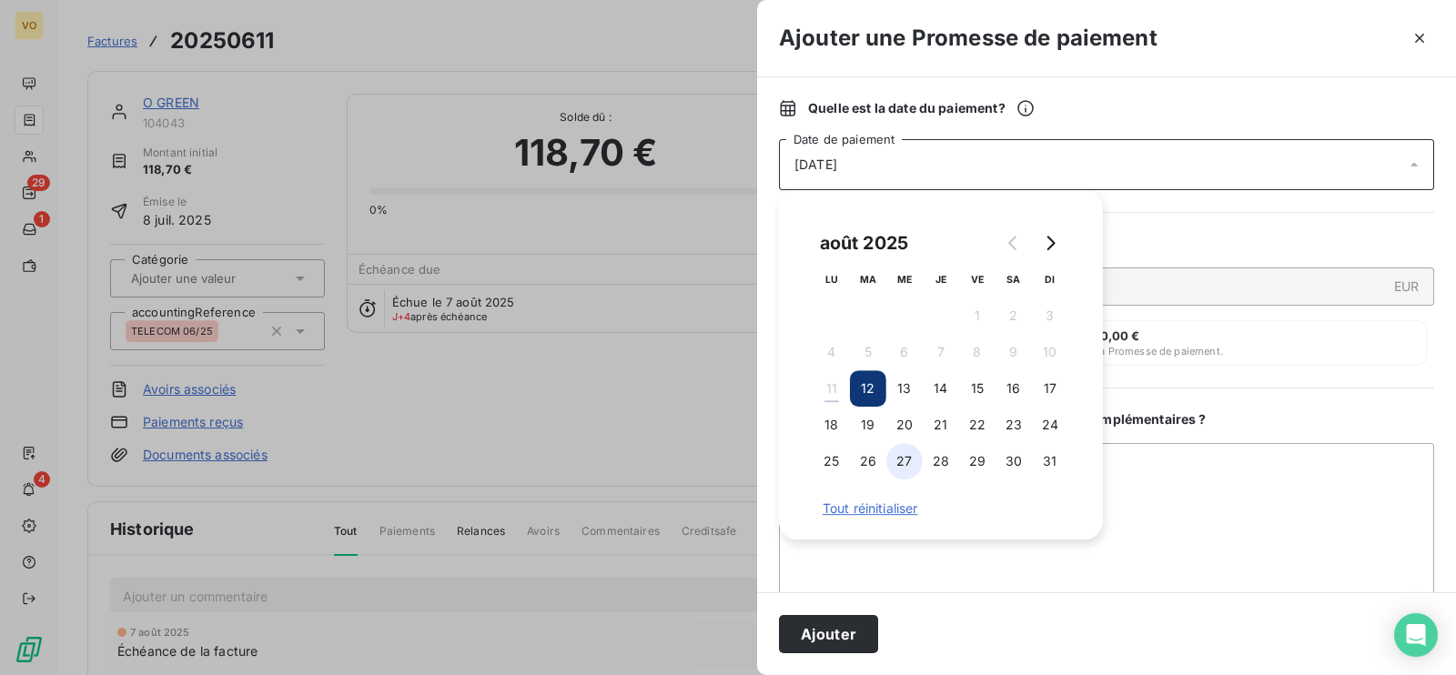
click at [905, 459] on button "27" at bounding box center [904, 461] width 36 height 36
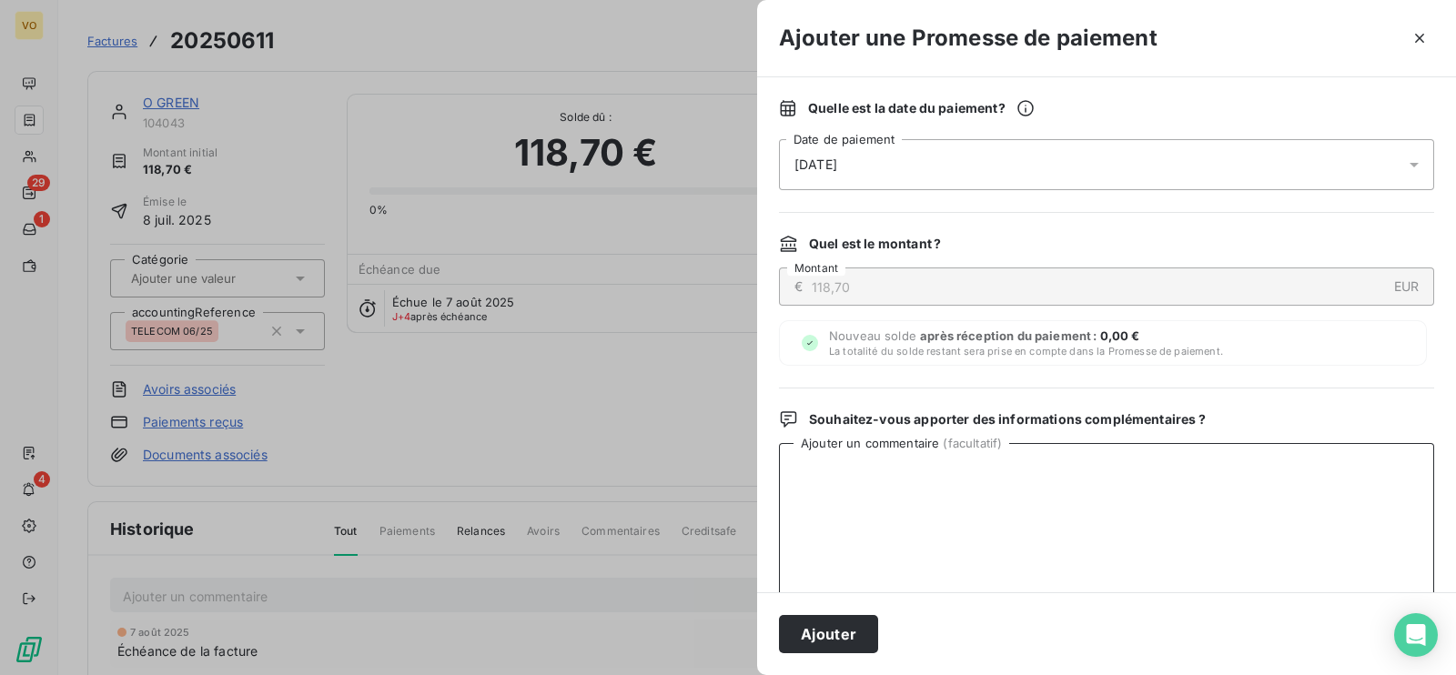
click at [1222, 520] on textarea "Ajouter un commentaire ( facultatif )" at bounding box center [1106, 537] width 655 height 189
type textarea "PAYES LE 08/08"
click at [851, 632] on button "Ajouter" at bounding box center [828, 634] width 99 height 38
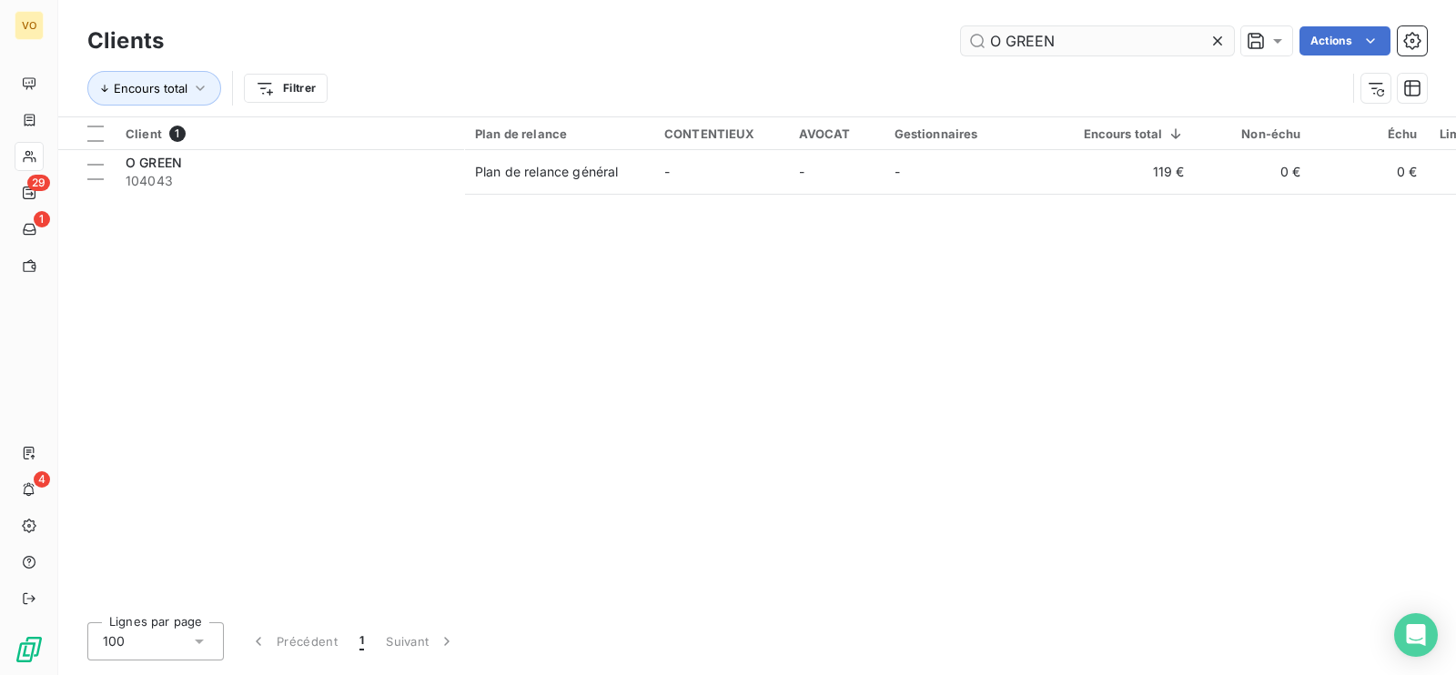
drag, startPoint x: 1088, startPoint y: 39, endPoint x: 984, endPoint y: 39, distance: 103.7
click at [984, 39] on input "O GREEN" at bounding box center [1097, 40] width 273 height 29
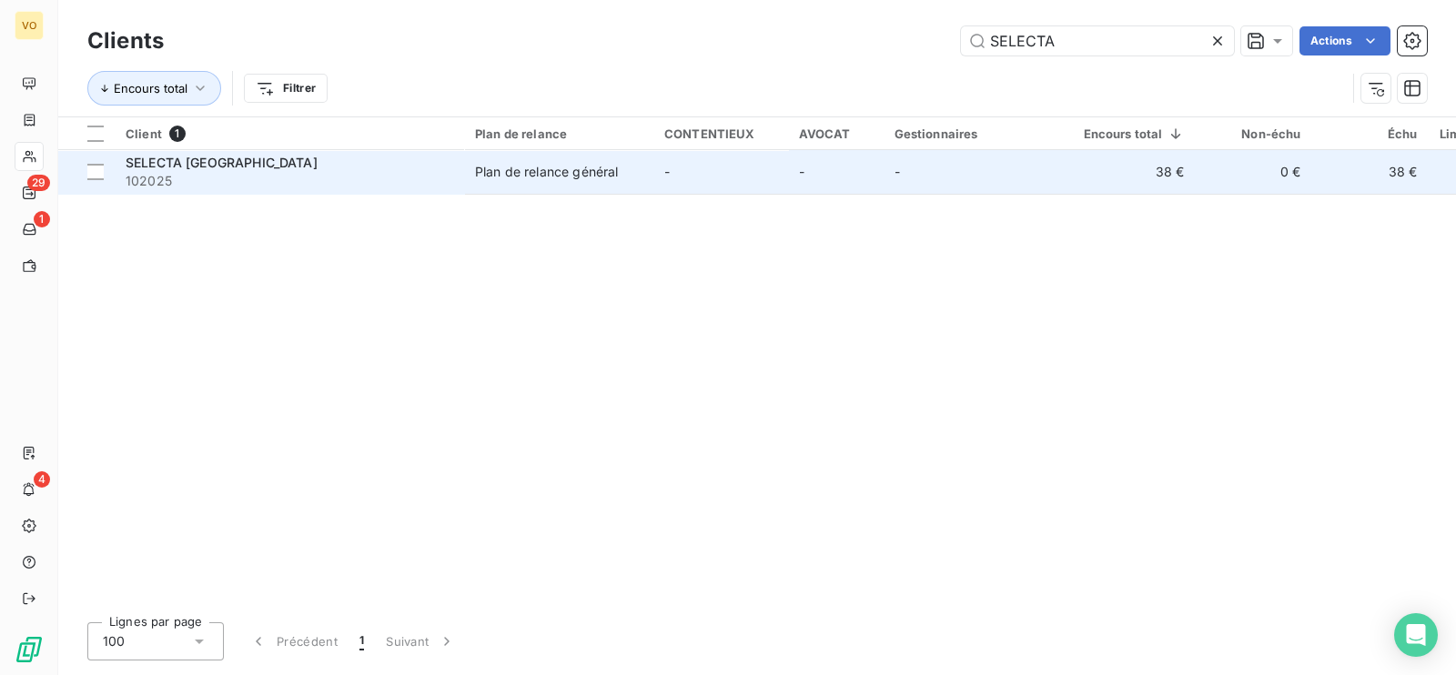
type input "SELECTA"
click at [711, 165] on td "-" at bounding box center [720, 172] width 135 height 44
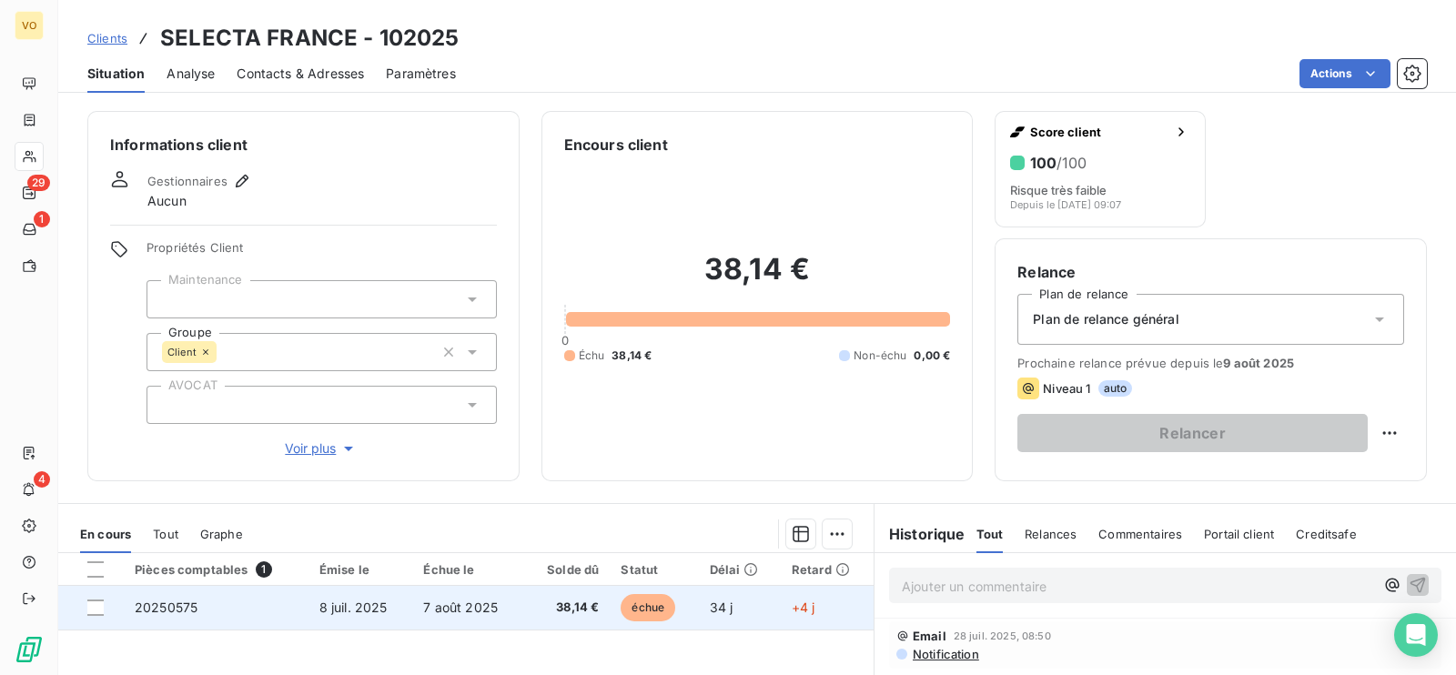
click at [515, 603] on td "7 août 2025" at bounding box center [468, 608] width 112 height 44
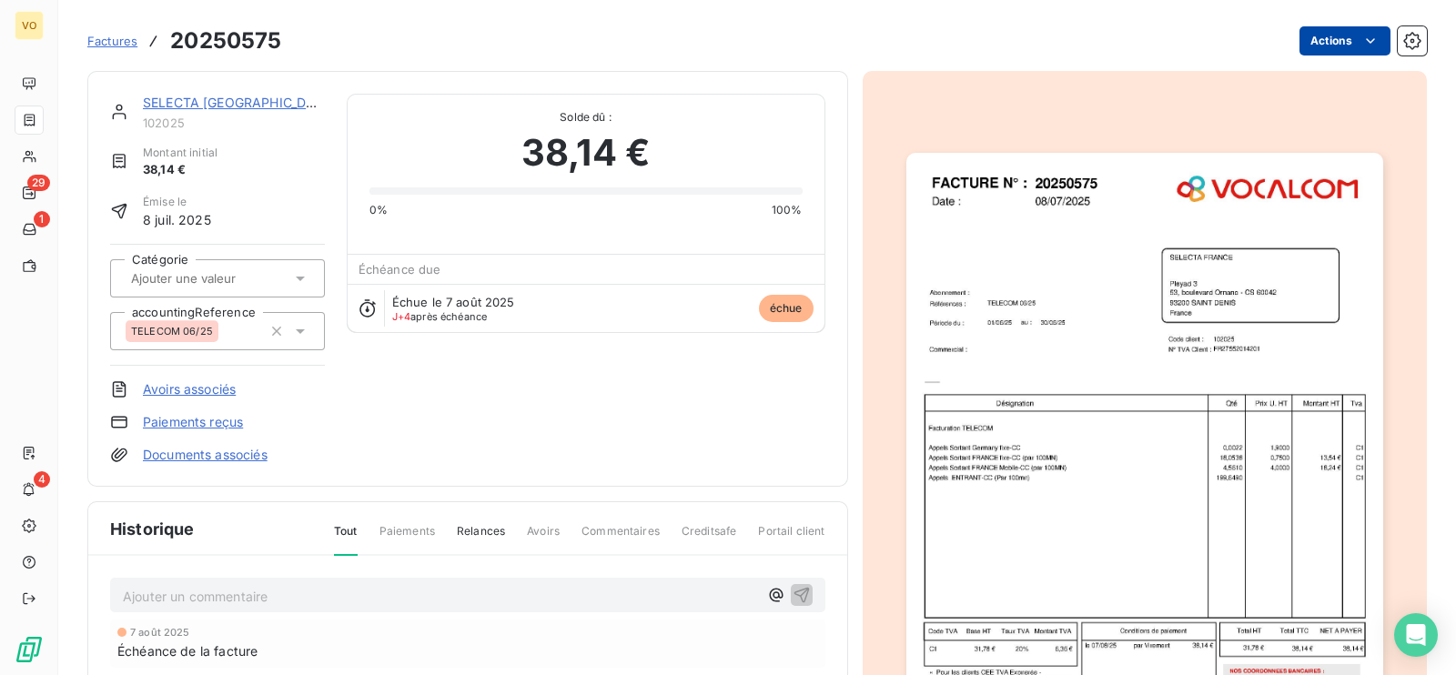
click at [1346, 25] on html "VO 29 1 4 Factures 20250575 Actions SELECTA FRANCE 102025 Montant initial 38,14…" at bounding box center [728, 337] width 1456 height 675
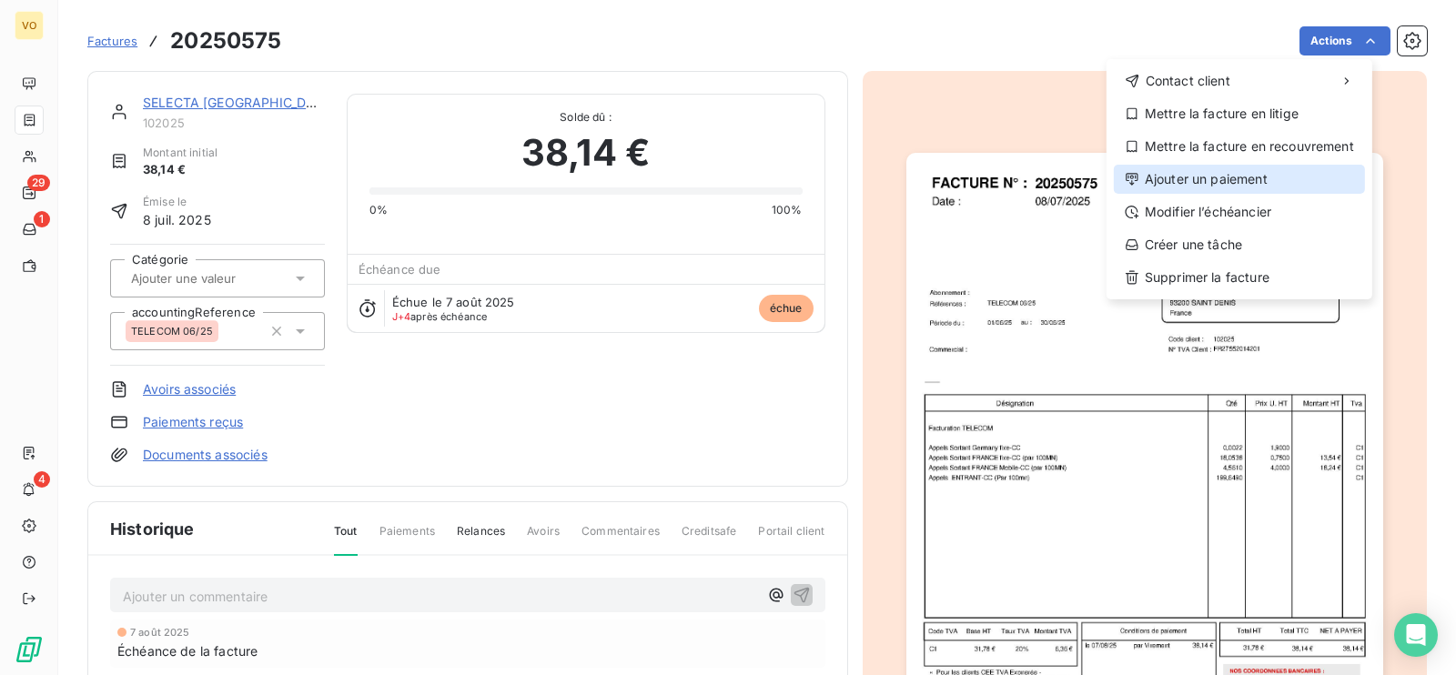
click at [1227, 179] on div "Ajouter un paiement" at bounding box center [1238, 179] width 251 height 29
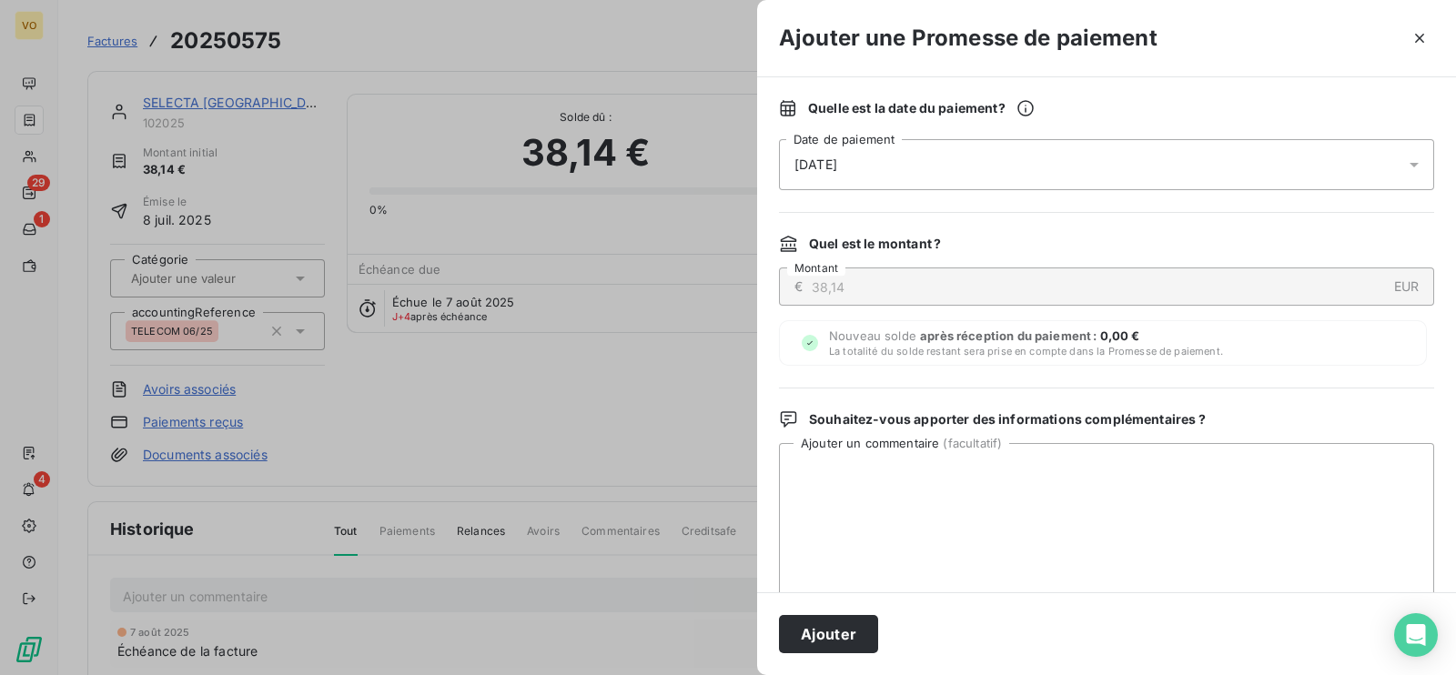
click at [1405, 156] on icon at bounding box center [1414, 165] width 18 height 18
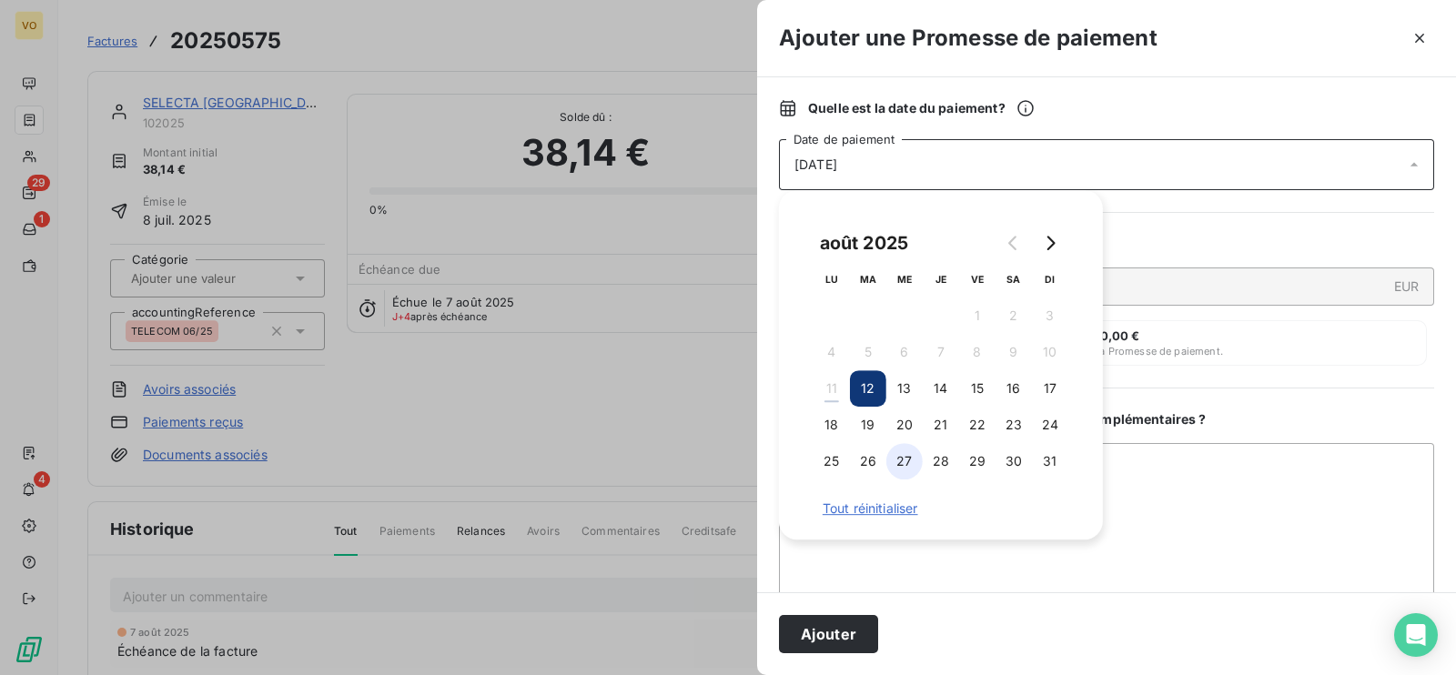
click at [901, 469] on button "27" at bounding box center [904, 461] width 36 height 36
click at [1178, 516] on textarea "Ajouter un commentaire ( facultatif )" at bounding box center [1106, 537] width 655 height 189
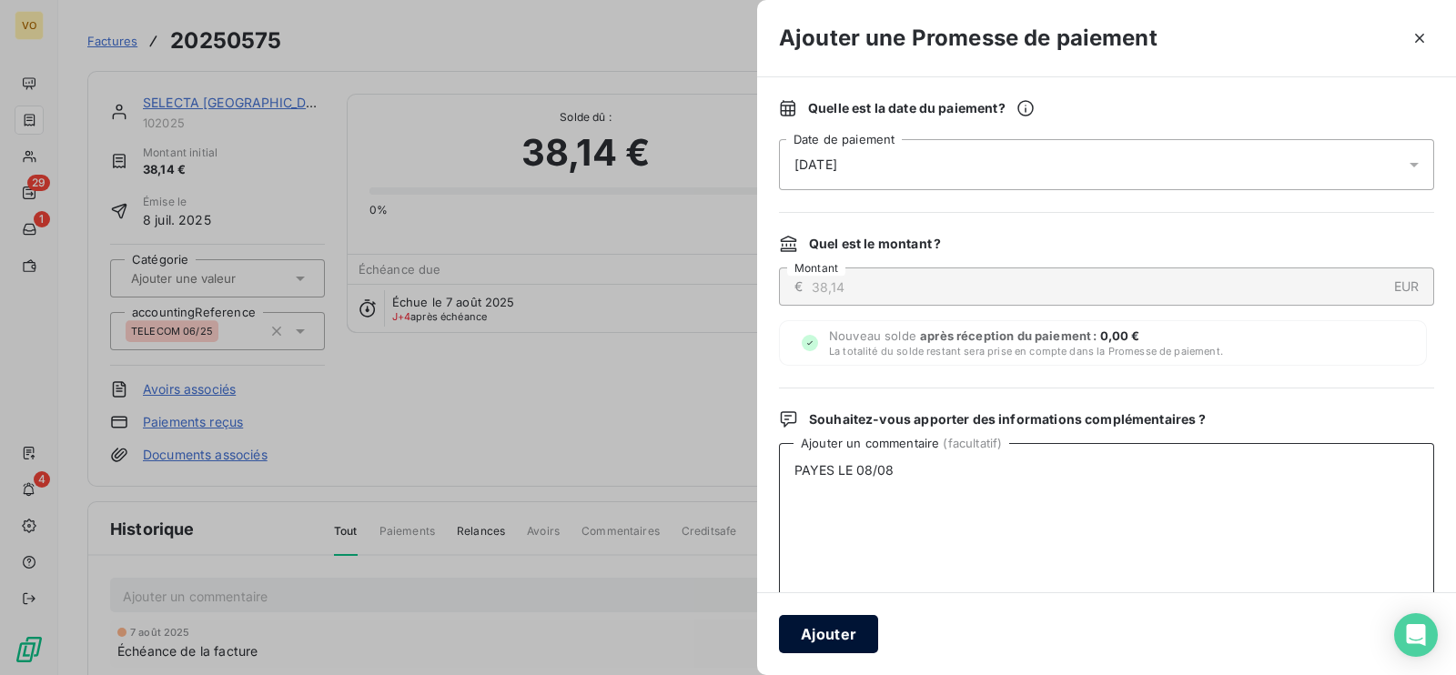
type textarea "PAYES LE 08/08"
click at [841, 634] on button "Ajouter" at bounding box center [828, 634] width 99 height 38
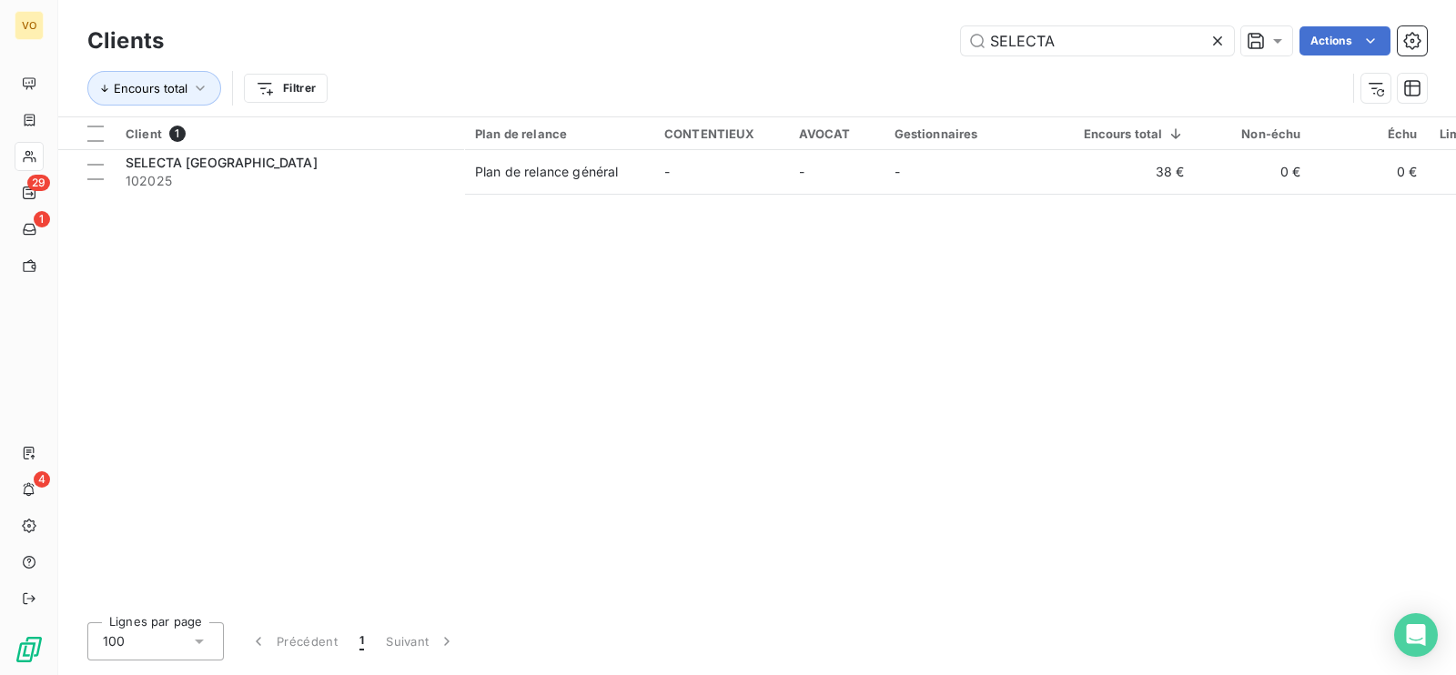
click at [569, 445] on div "Client 1 Plan de relance CONTENTIEUX AVOCAT Gestionnaires Encours total Non-éch…" at bounding box center [756, 362] width 1397 height 490
click at [1217, 45] on icon at bounding box center [1217, 41] width 18 height 18
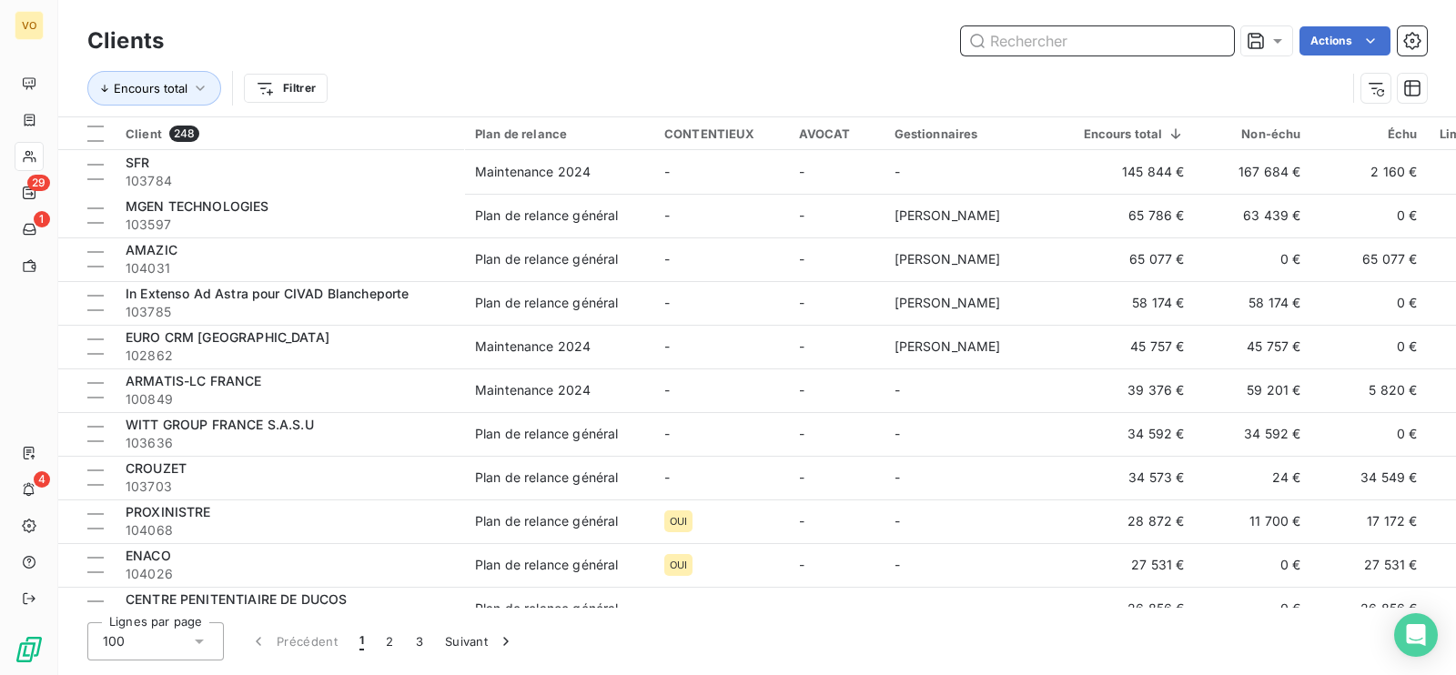
click at [1121, 44] on input "text" at bounding box center [1097, 40] width 273 height 29
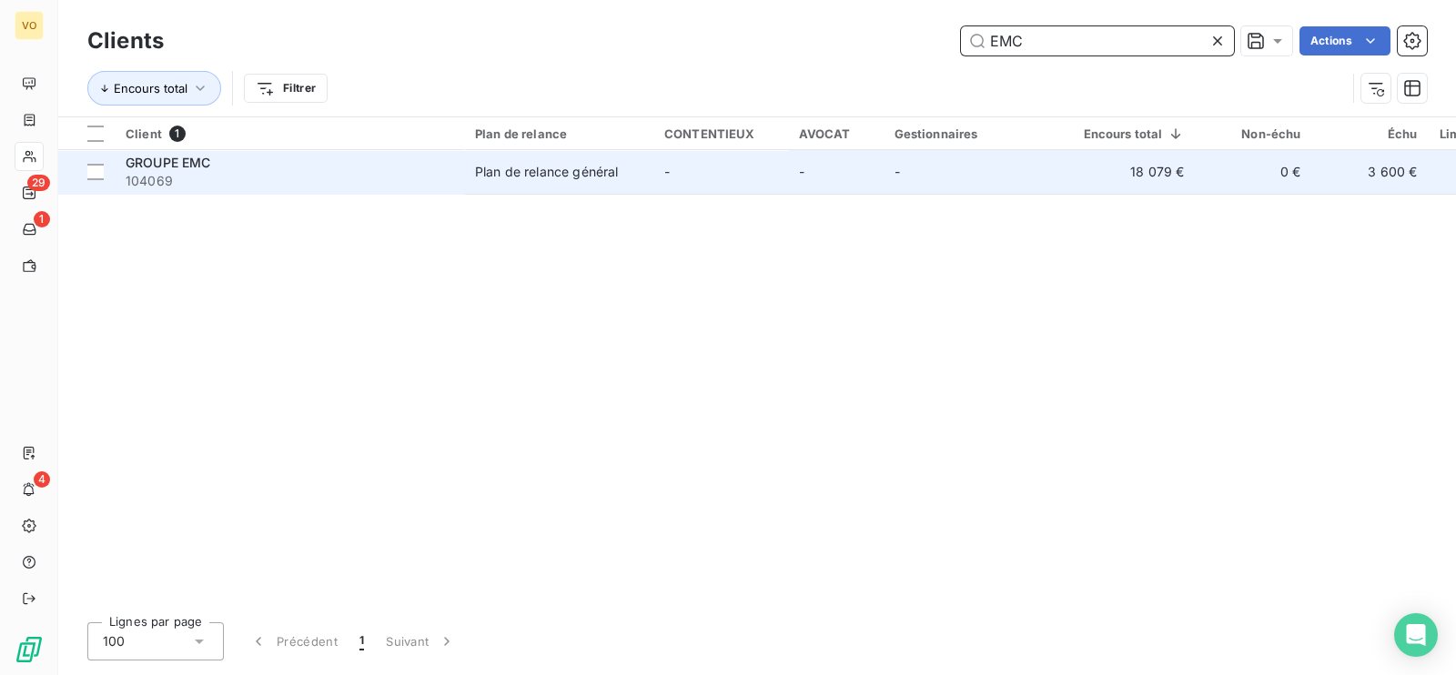
type input "EMC"
click at [308, 180] on span "104069" at bounding box center [289, 181] width 327 height 18
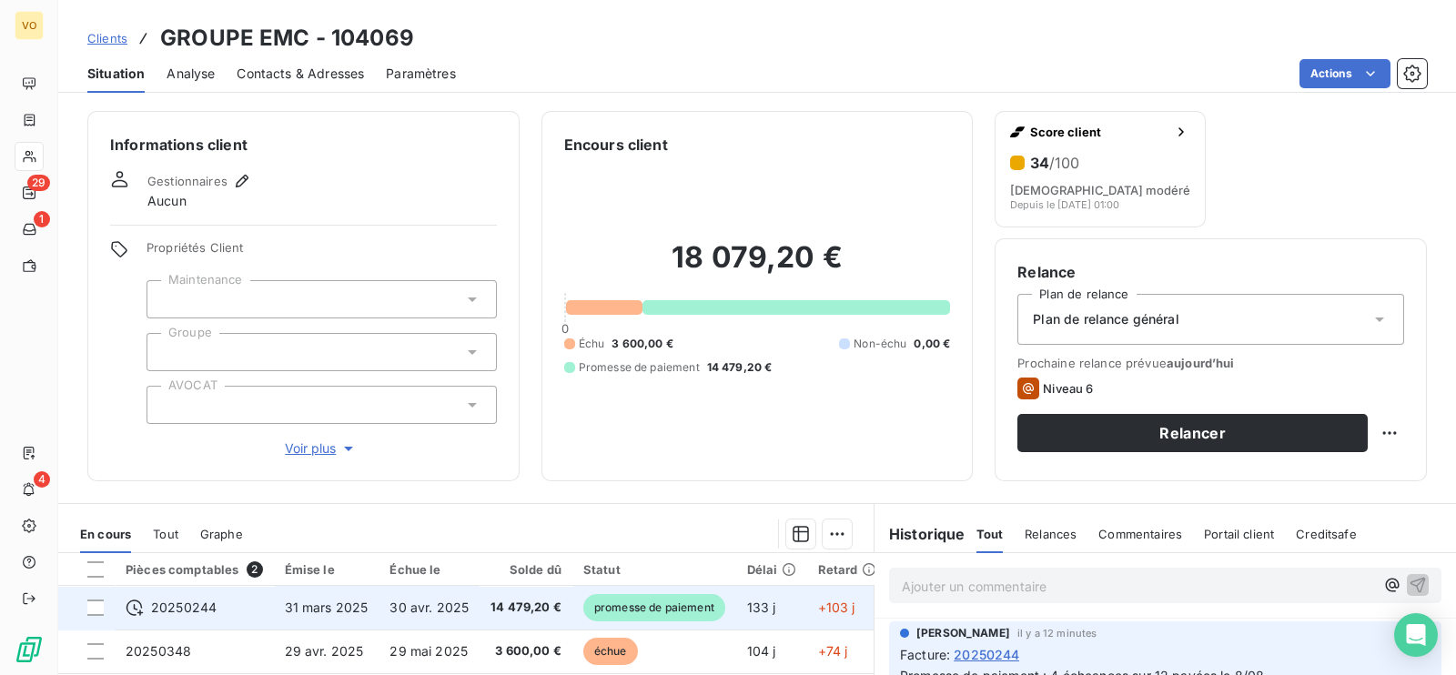
click at [422, 610] on span "30 avr. 2025" at bounding box center [428, 606] width 79 height 15
